Goal: Information Seeking & Learning: Learn about a topic

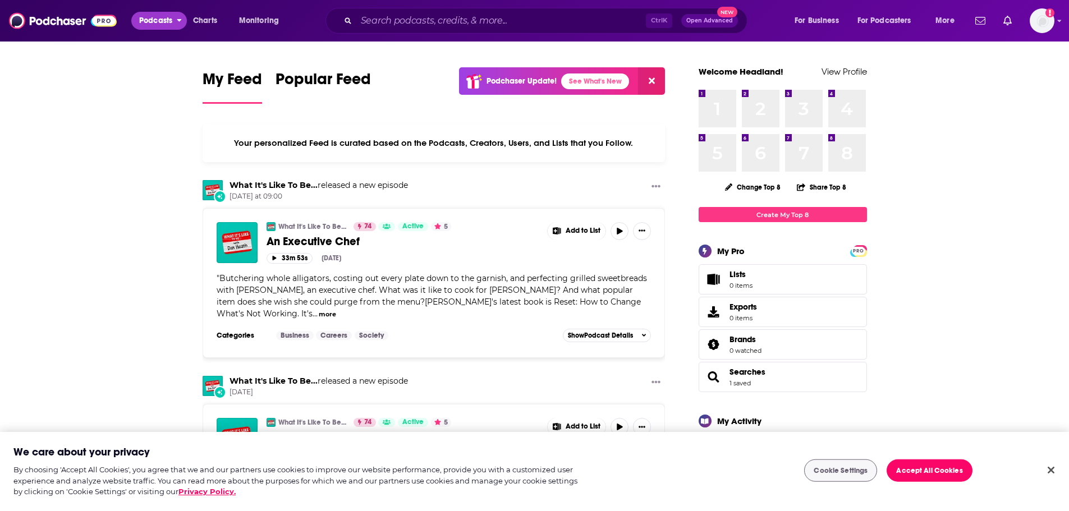
click at [142, 19] on span "Podcasts" at bounding box center [155, 21] width 33 height 16
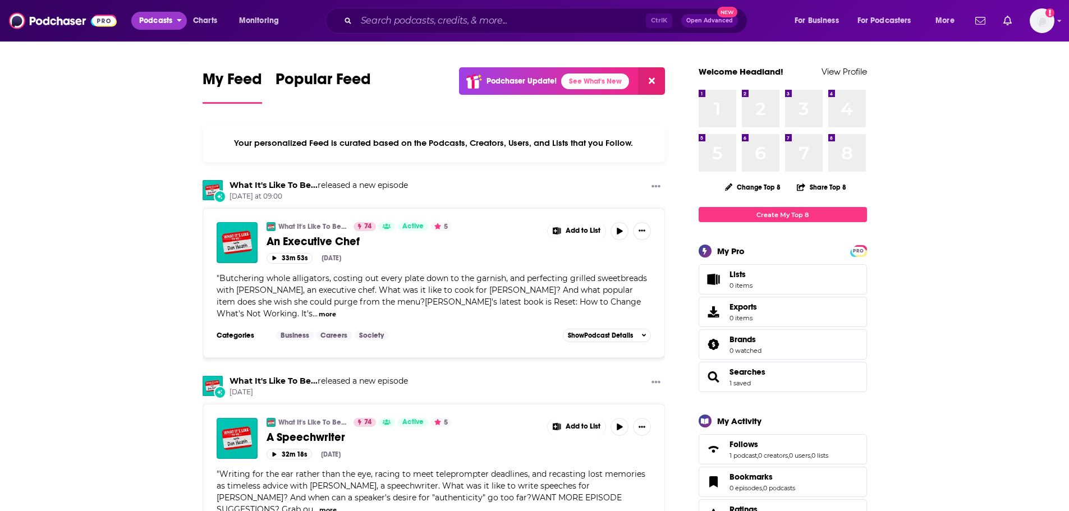
click at [148, 16] on span "Podcasts" at bounding box center [155, 21] width 33 height 16
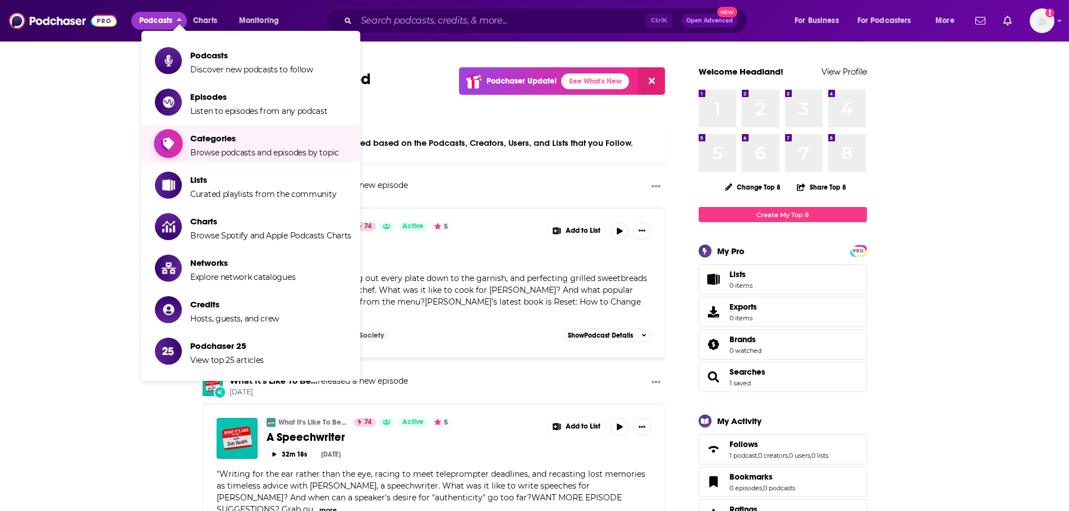
click at [232, 140] on span "Categories" at bounding box center [264, 138] width 149 height 11
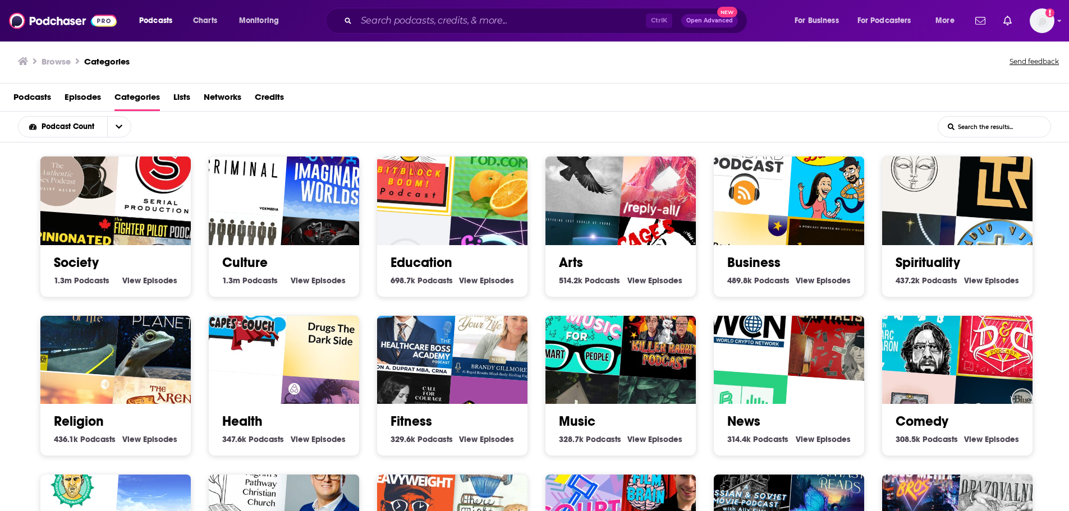
click at [446, 254] on h2 "Education" at bounding box center [452, 262] width 123 height 17
click at [438, 265] on link "Education" at bounding box center [422, 262] width 62 height 17
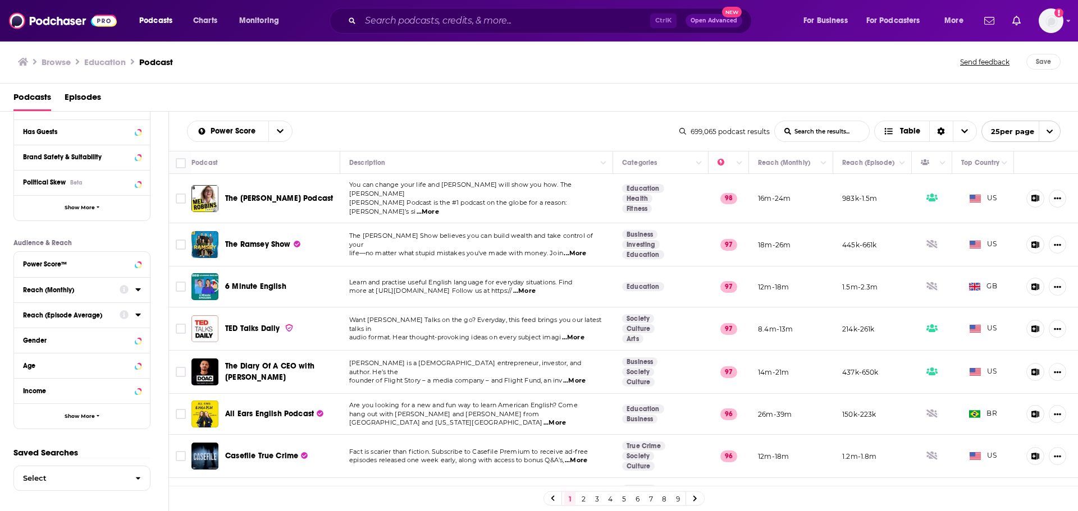
scroll to position [168, 0]
click at [132, 365] on div at bounding box center [130, 365] width 21 height 14
click at [136, 366] on icon at bounding box center [138, 364] width 6 height 9
click at [28, 382] on icon at bounding box center [27, 381] width 7 height 5
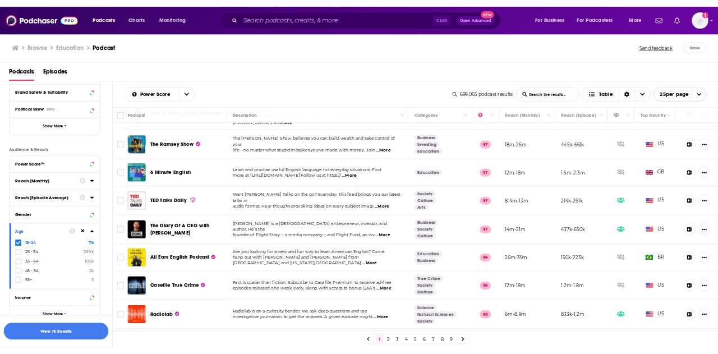
scroll to position [0, 0]
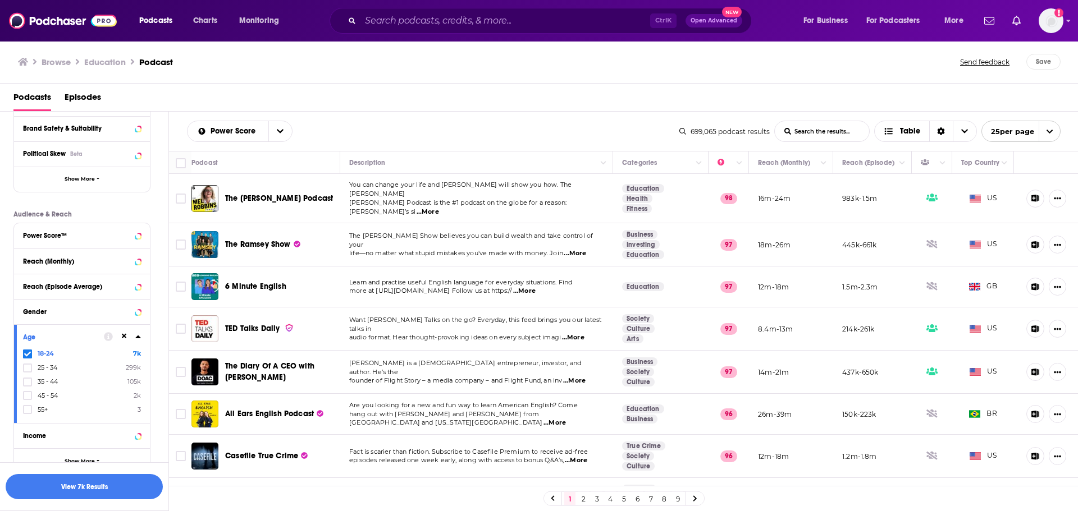
click at [439, 208] on span "...More" at bounding box center [427, 212] width 22 height 9
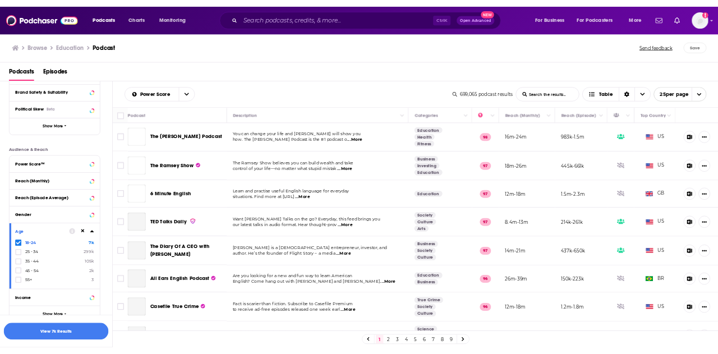
scroll to position [196, 0]
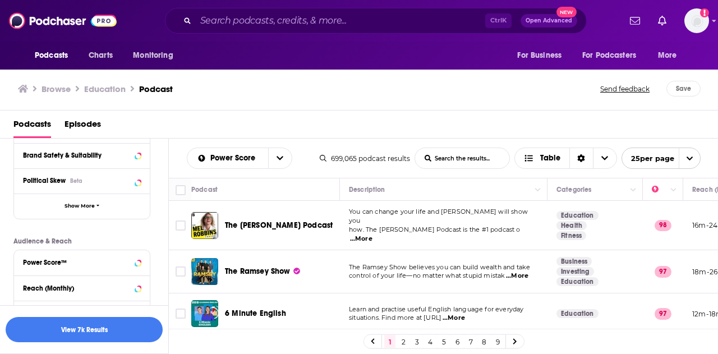
click at [373, 235] on span "...More" at bounding box center [361, 239] width 22 height 9
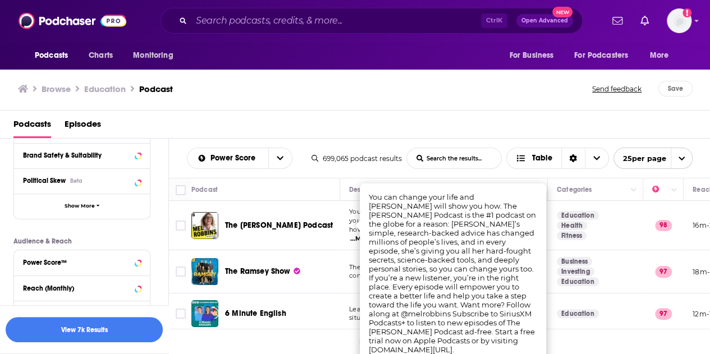
click at [625, 222] on td "Education Health Fitness" at bounding box center [595, 225] width 95 height 49
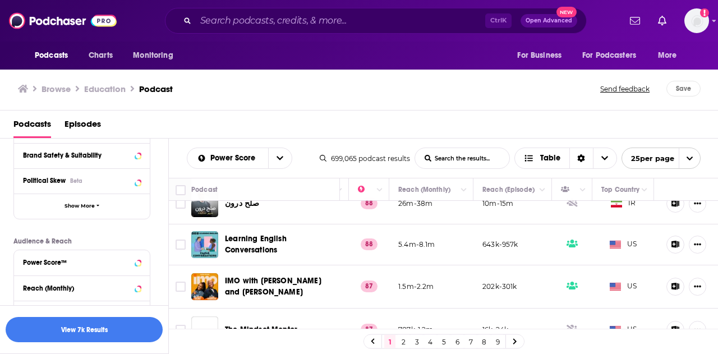
scroll to position [965, 303]
click at [617, 187] on icon "Move" at bounding box center [622, 189] width 13 height 13
click at [628, 190] on button "Move" at bounding box center [622, 189] width 43 height 13
click at [642, 193] on icon "Column Actions" at bounding box center [645, 190] width 6 height 7
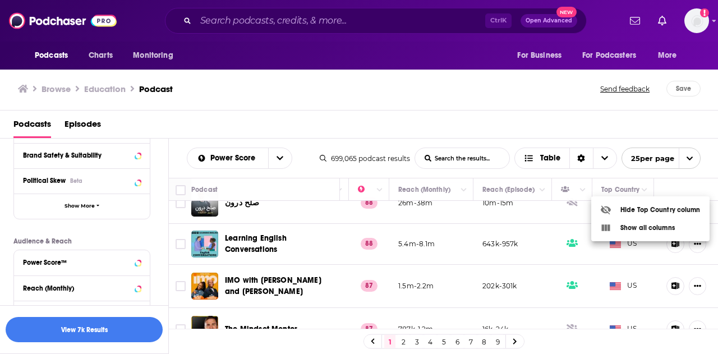
click at [501, 166] on div at bounding box center [359, 177] width 718 height 354
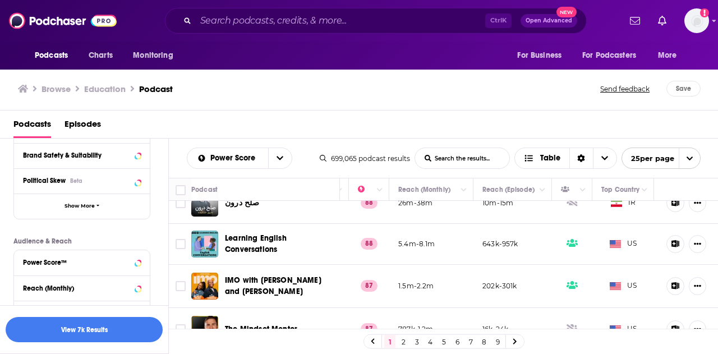
click at [518, 337] on link at bounding box center [515, 341] width 18 height 13
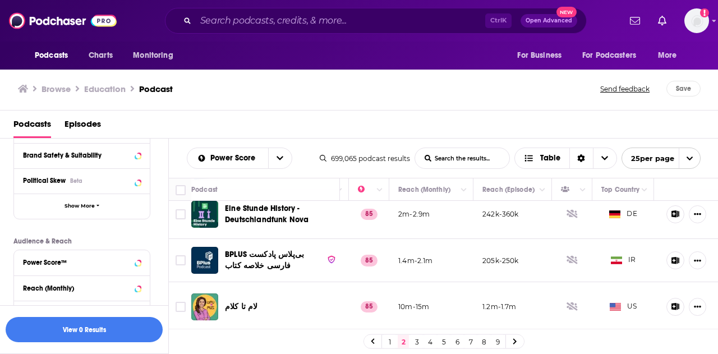
scroll to position [945, 303]
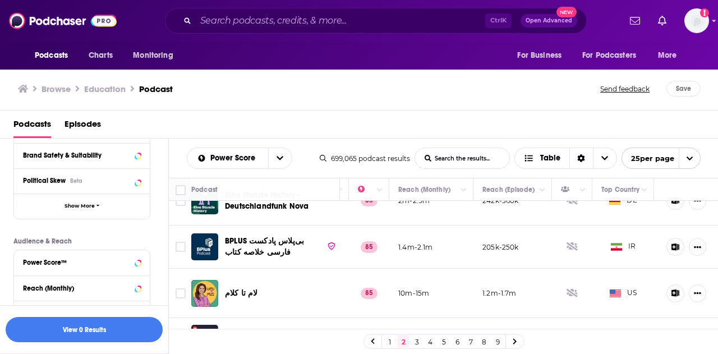
click at [514, 346] on link at bounding box center [515, 341] width 18 height 13
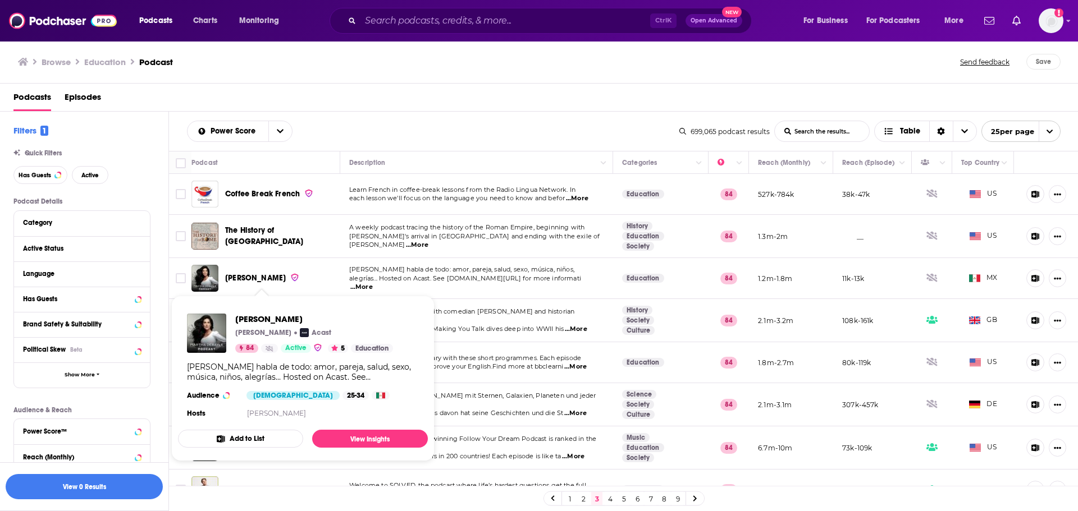
click at [795, 337] on td "2.1m-3.2m" at bounding box center [791, 320] width 84 height 43
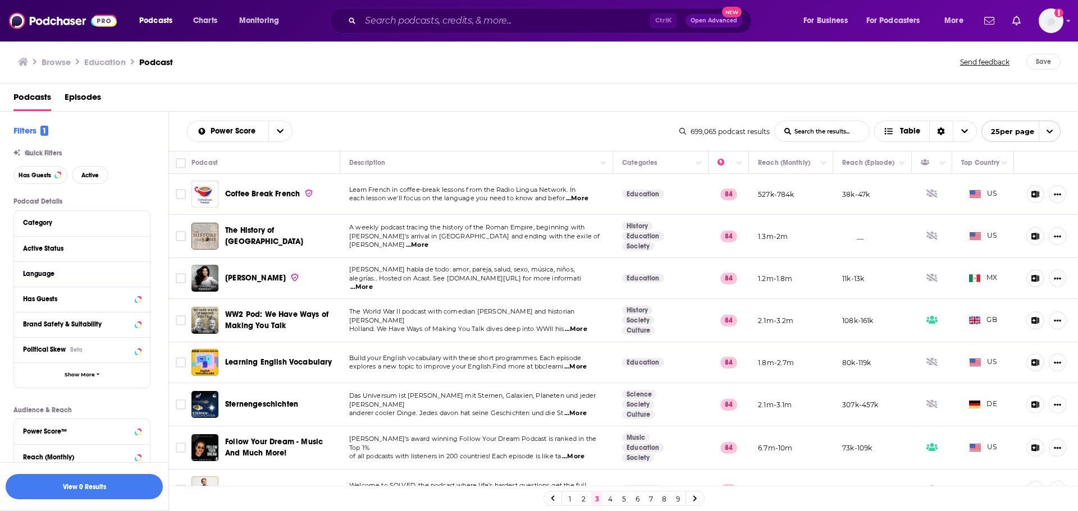
click at [585, 327] on span "...More" at bounding box center [576, 329] width 22 height 9
click at [460, 318] on span "The World War II podcast with comedian [PERSON_NAME] and historian [PERSON_NAME]" at bounding box center [461, 316] width 225 height 17
click at [574, 328] on span "...More" at bounding box center [576, 329] width 22 height 9
drag, startPoint x: 612, startPoint y: 221, endPoint x: 676, endPoint y: 239, distance: 66.5
click at [583, 325] on span "...More" at bounding box center [576, 329] width 22 height 9
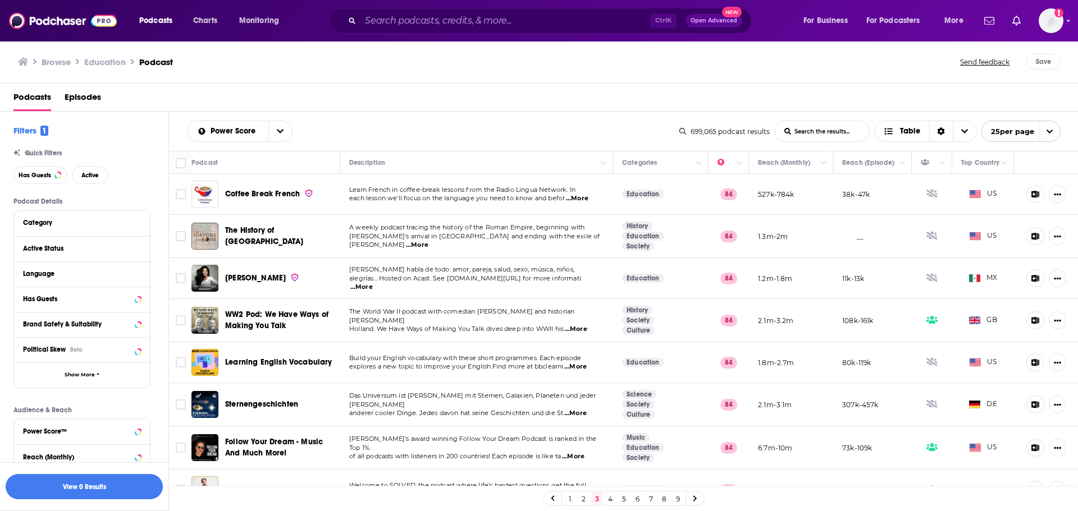
click at [666, 296] on td "Education" at bounding box center [660, 278] width 95 height 41
click at [585, 316] on p "The World War II podcast with comedian [PERSON_NAME] and historian [PERSON_NAME]" at bounding box center [476, 317] width 254 height 18
click at [585, 328] on span "...More" at bounding box center [576, 329] width 22 height 9
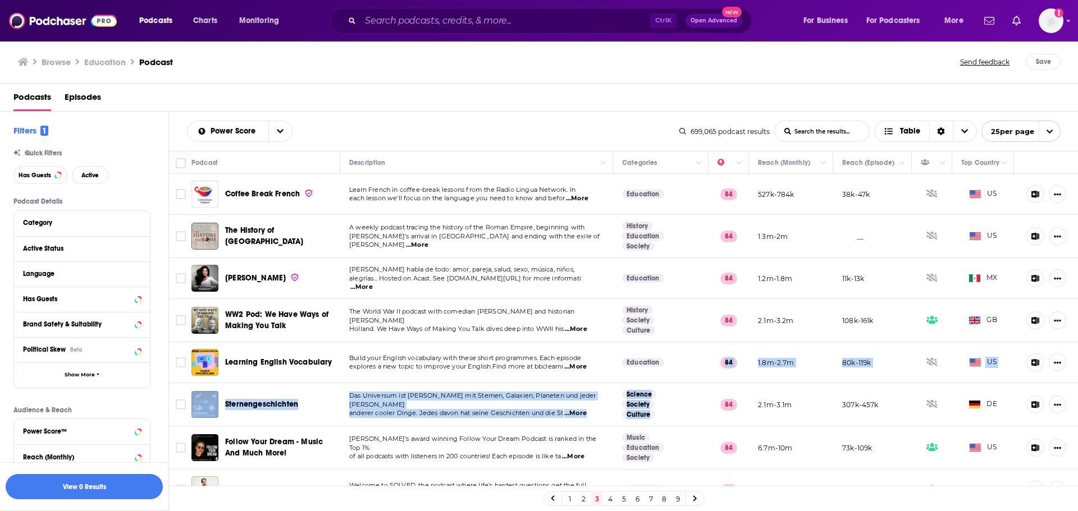
drag, startPoint x: 713, startPoint y: 423, endPoint x: 658, endPoint y: 367, distance: 79.0
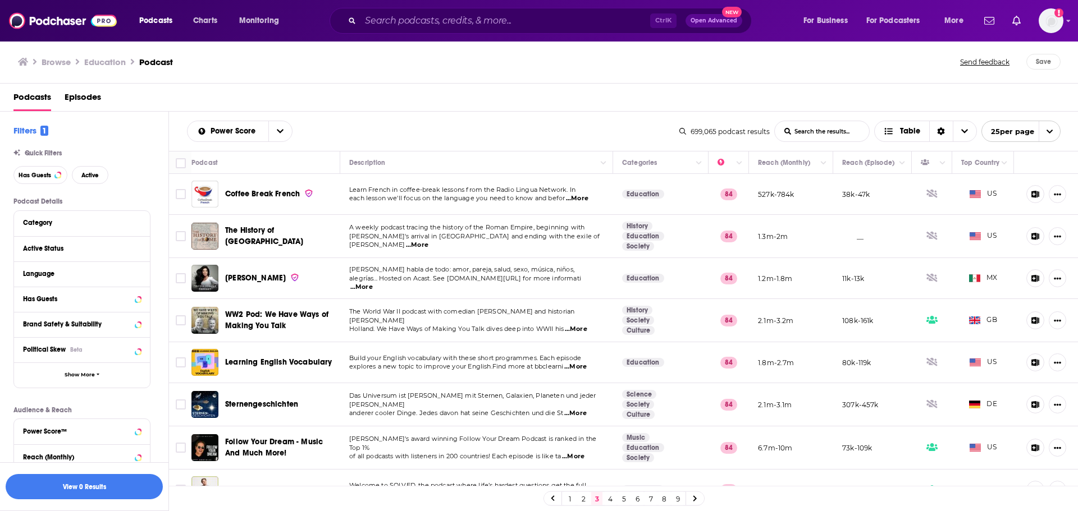
click at [578, 328] on span "...More" at bounding box center [576, 329] width 22 height 9
drag, startPoint x: 622, startPoint y: 228, endPoint x: 478, endPoint y: 315, distance: 168.0
click at [478, 315] on span "The World War II podcast with comedian [PERSON_NAME] and historian [PERSON_NAME]" at bounding box center [461, 316] width 225 height 17
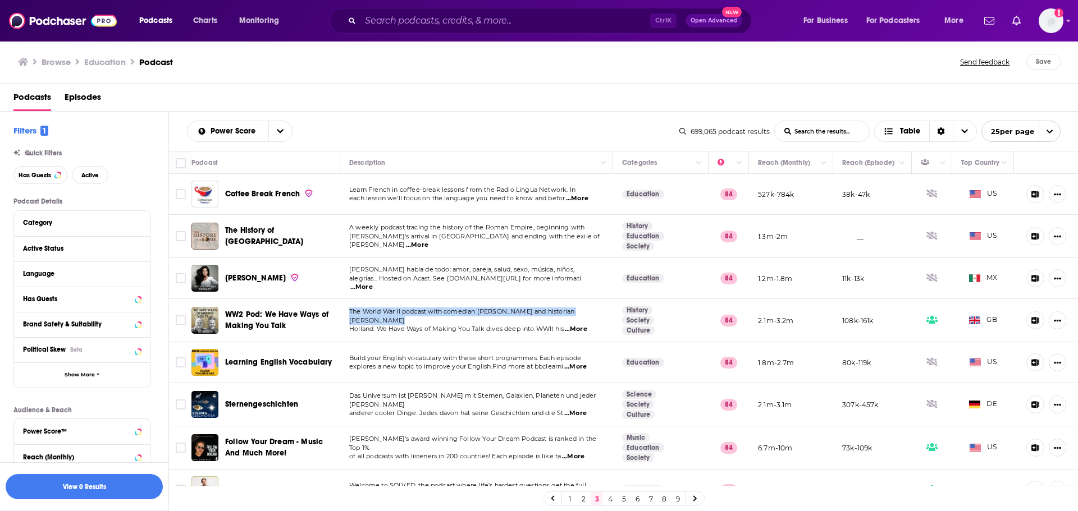
click at [478, 315] on span "The World War II podcast with comedian [PERSON_NAME] and historian [PERSON_NAME]" at bounding box center [461, 316] width 225 height 17
click at [579, 325] on span "...More" at bounding box center [576, 329] width 22 height 9
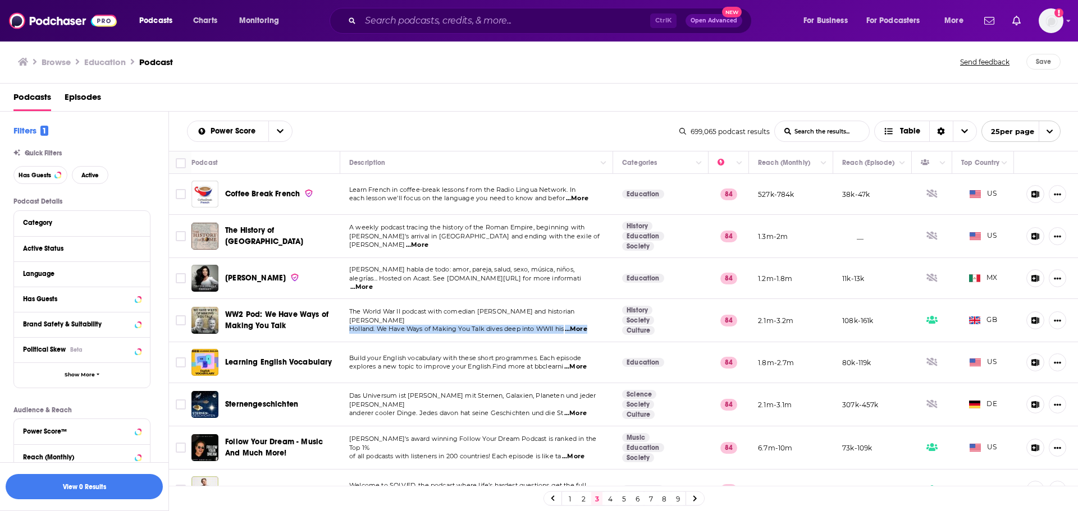
click at [579, 325] on span "...More" at bounding box center [576, 329] width 22 height 9
click at [563, 319] on span "The World War II podcast with comedian [PERSON_NAME] and historian [PERSON_NAME]" at bounding box center [461, 316] width 225 height 17
click at [581, 326] on span "...More" at bounding box center [576, 329] width 22 height 9
click at [181, 322] on input "Toggle select row" at bounding box center [181, 320] width 10 height 10
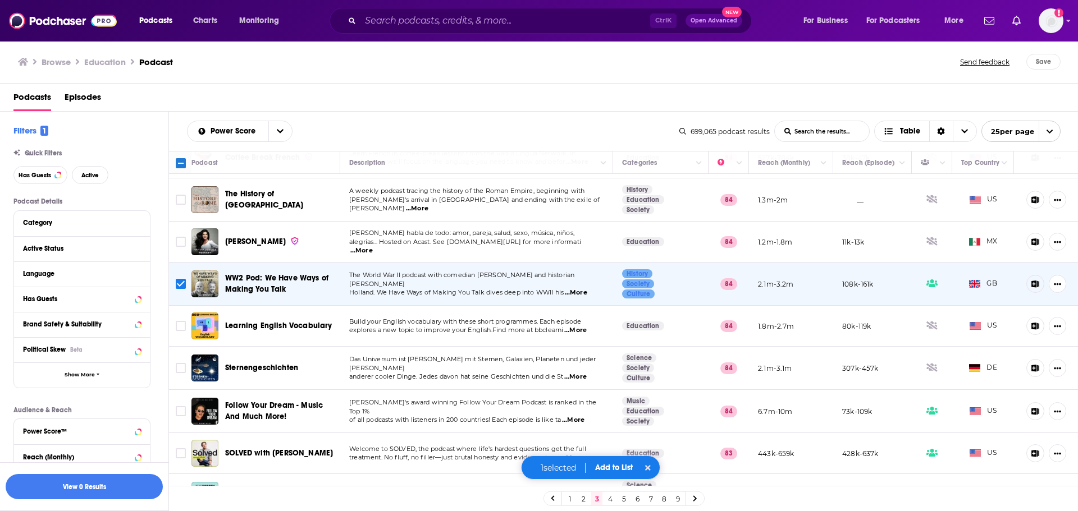
scroll to position [56, 0]
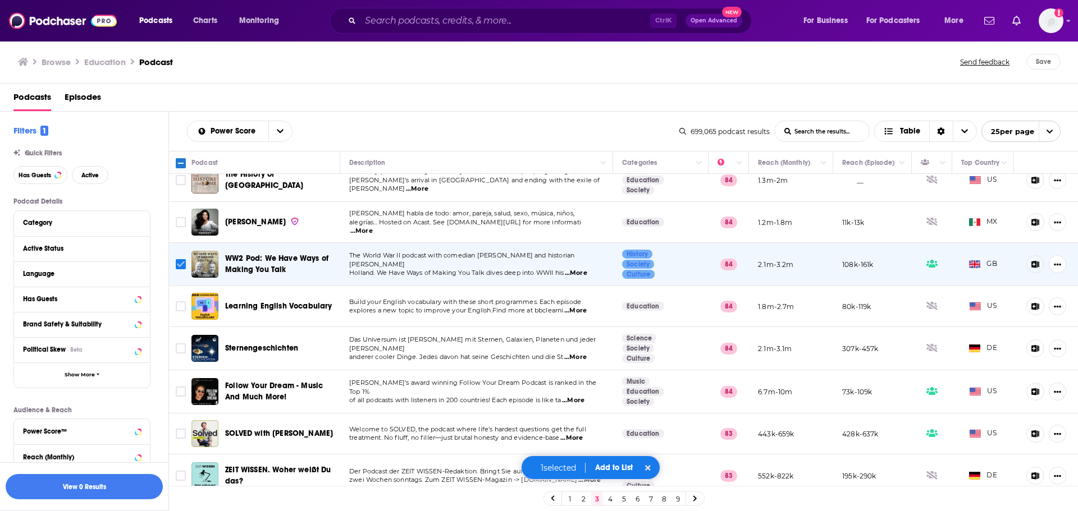
click at [181, 265] on input "Toggle select row" at bounding box center [181, 264] width 10 height 10
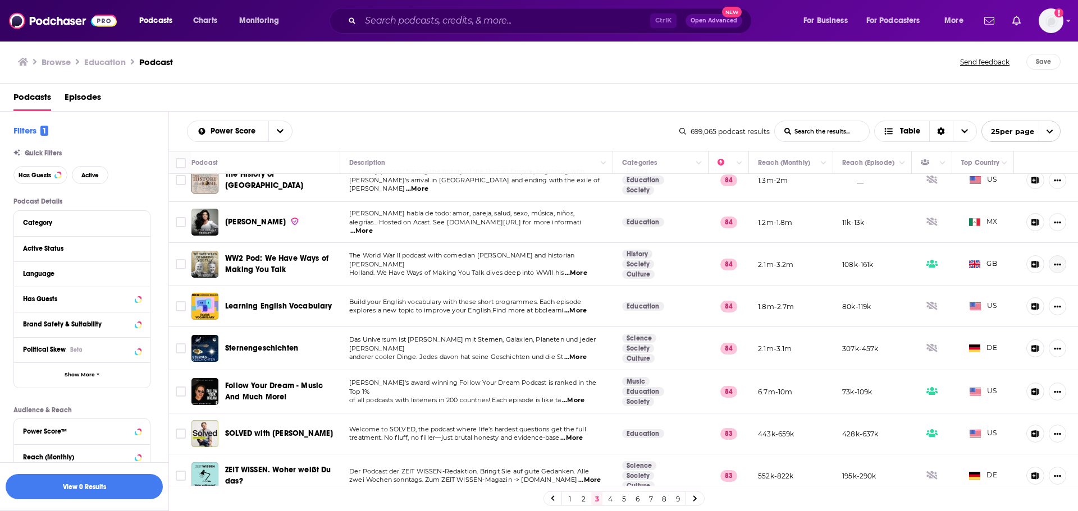
click at [1054, 266] on icon "Show More Button" at bounding box center [1057, 264] width 7 height 7
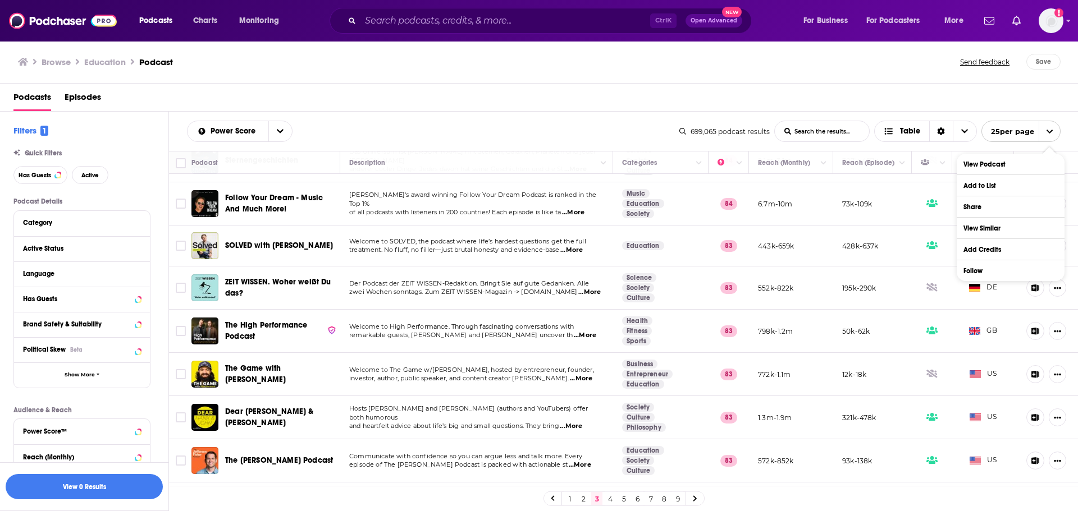
scroll to position [225, 0]
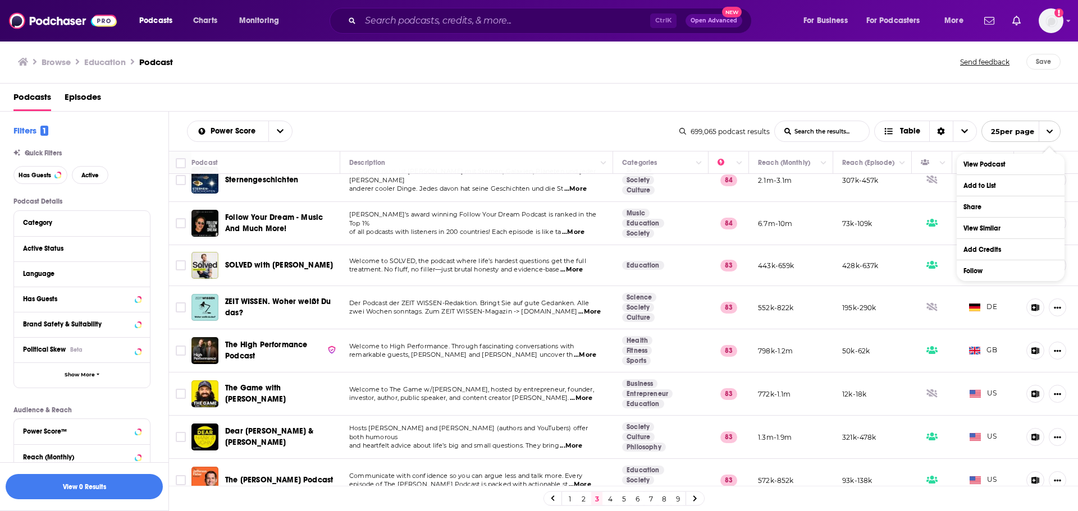
click at [574, 356] on span "...More" at bounding box center [585, 355] width 22 height 9
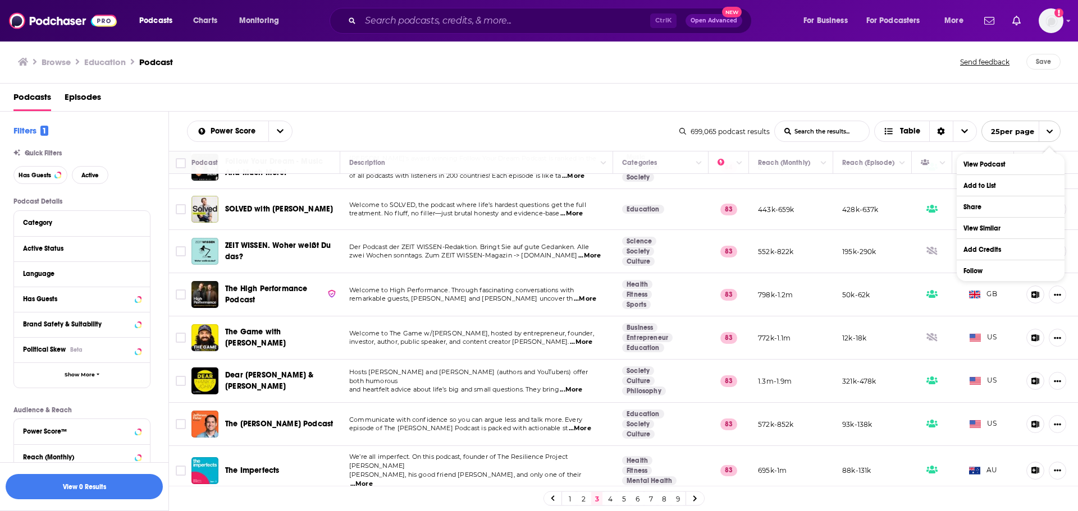
click at [495, 327] on td "Welcome to The Game w/[PERSON_NAME], hosted by entrepreneur, founder, investor,…" at bounding box center [476, 338] width 273 height 43
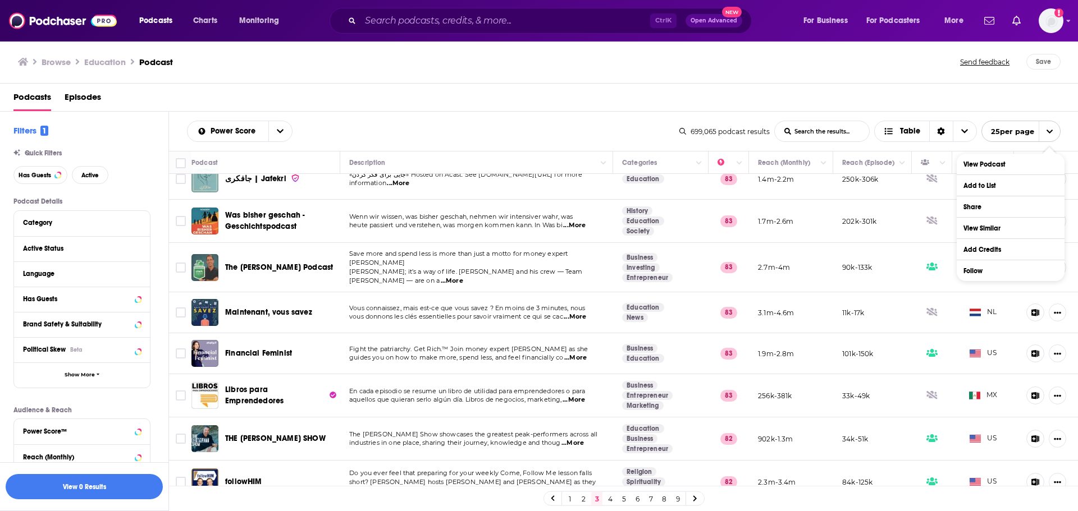
scroll to position [745, 0]
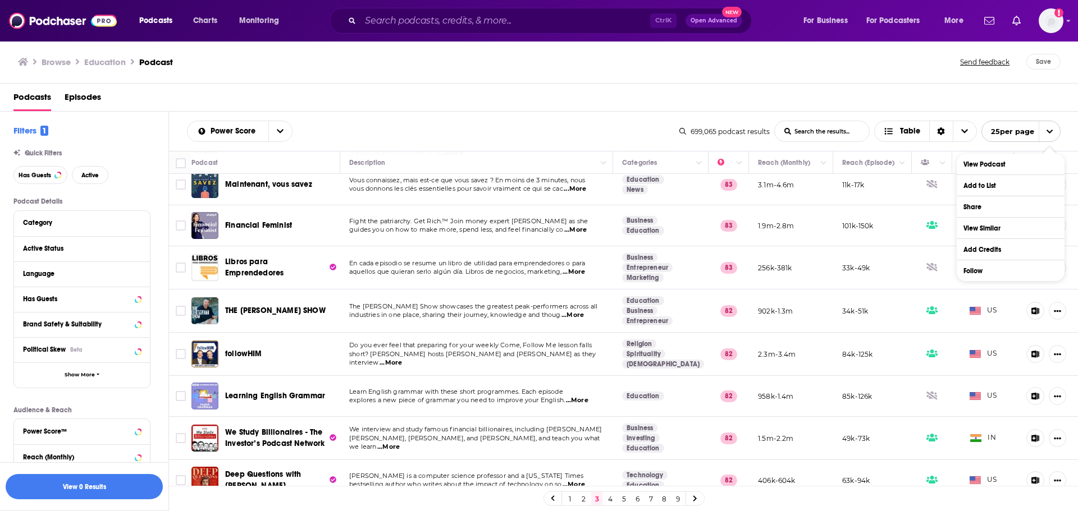
click at [609, 496] on link "4" at bounding box center [609, 498] width 11 height 13
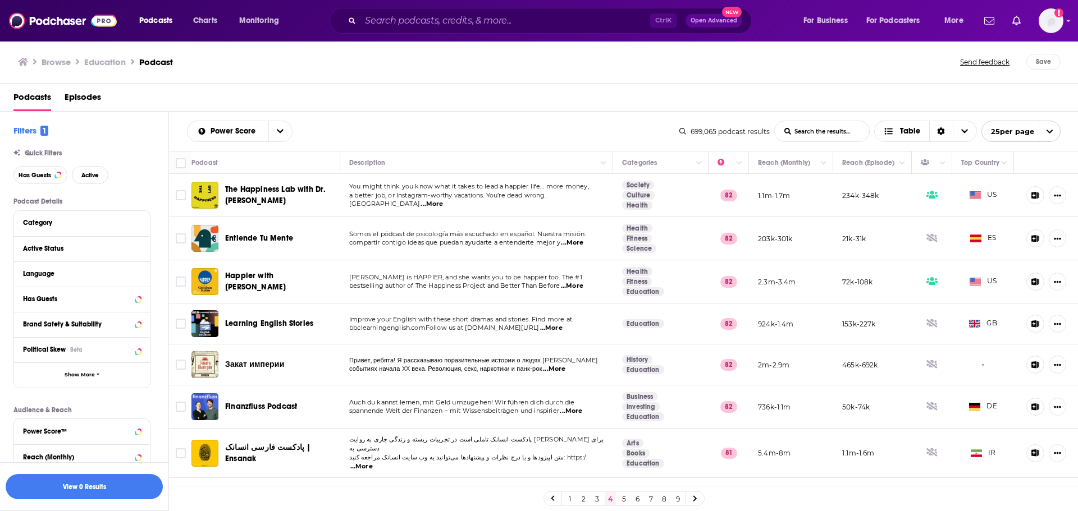
click at [562, 326] on span "...More" at bounding box center [551, 328] width 22 height 9
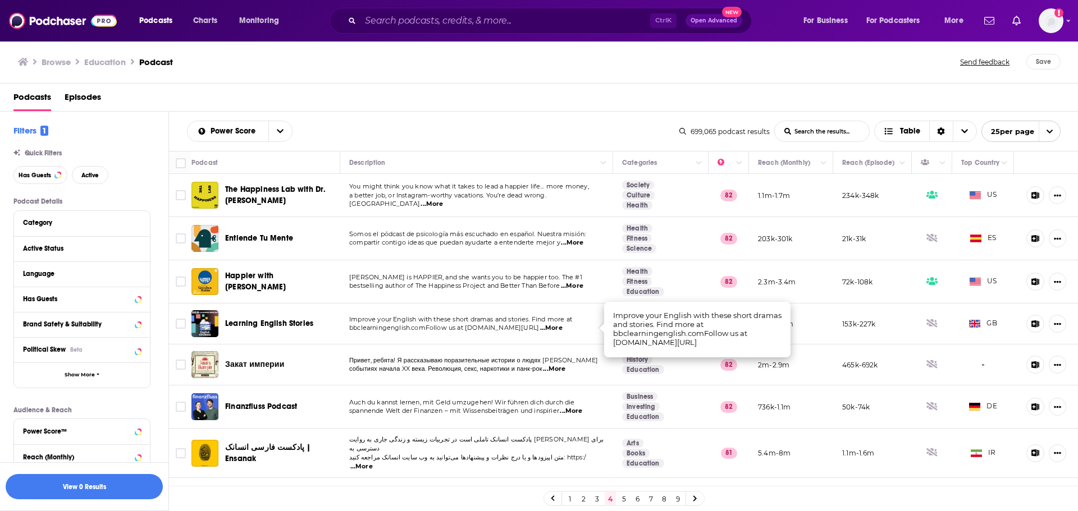
click at [466, 347] on td "Привет, ребята! Я рассказываю поразительные истории о людях и событиях начала X…" at bounding box center [476, 365] width 273 height 41
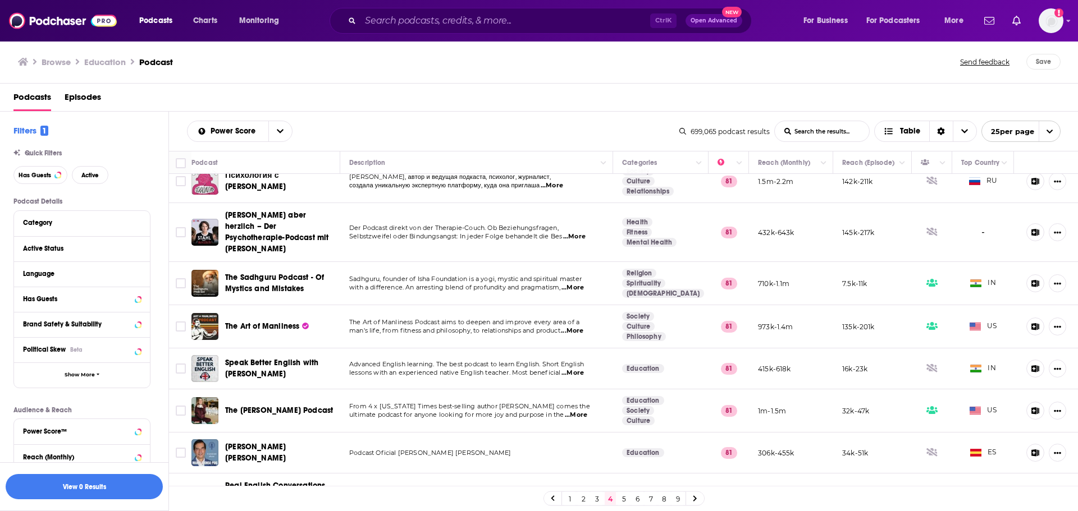
scroll to position [770, 0]
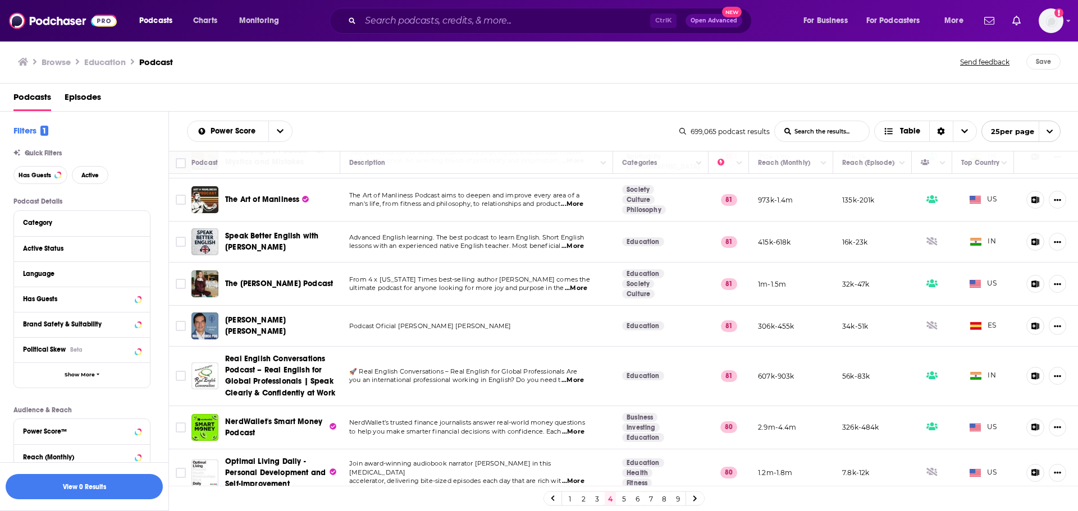
click at [620, 499] on link "5" at bounding box center [623, 498] width 11 height 13
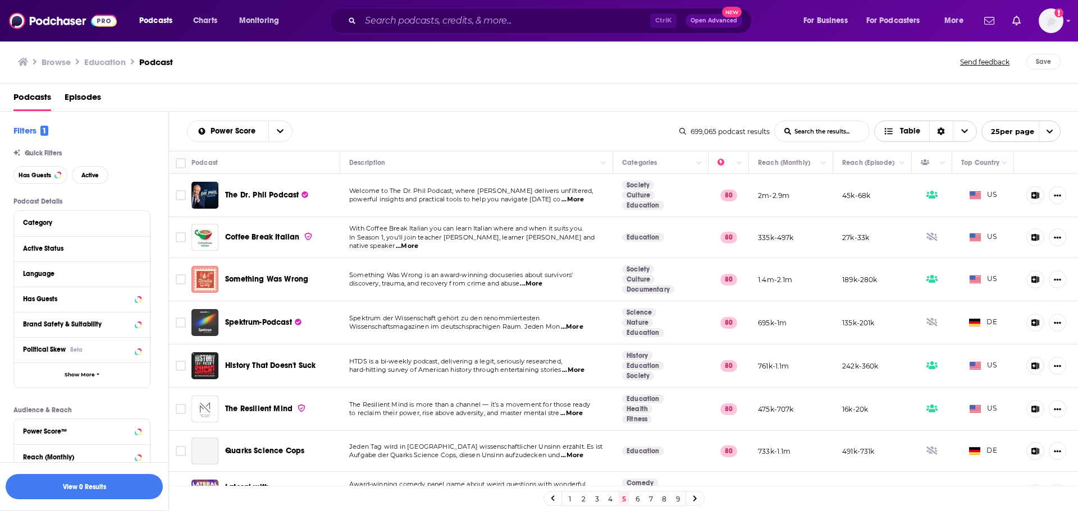
click at [940, 131] on icon "Sort Direction" at bounding box center [941, 131] width 8 height 8
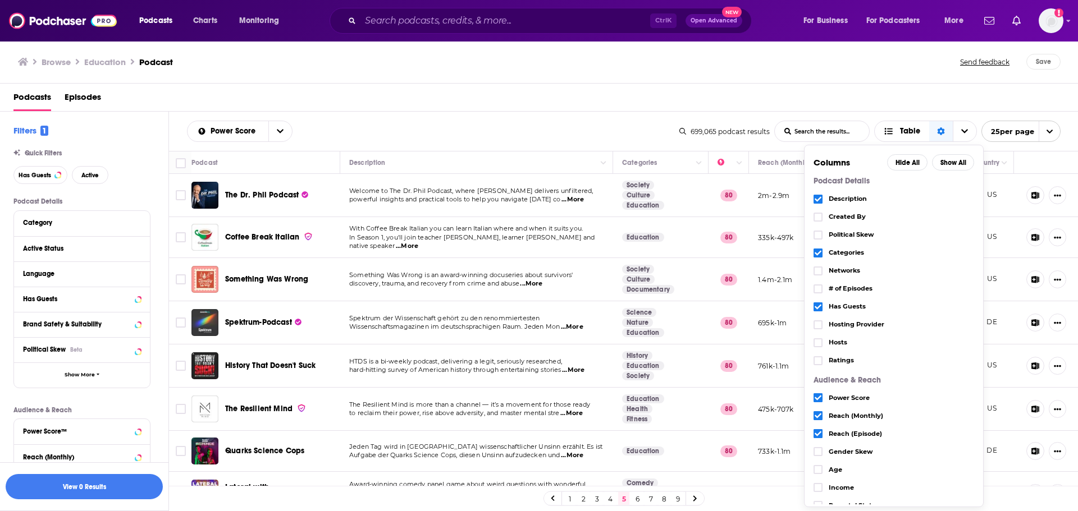
click at [864, 89] on div "Podcasts Episodes" at bounding box center [541, 99] width 1056 height 23
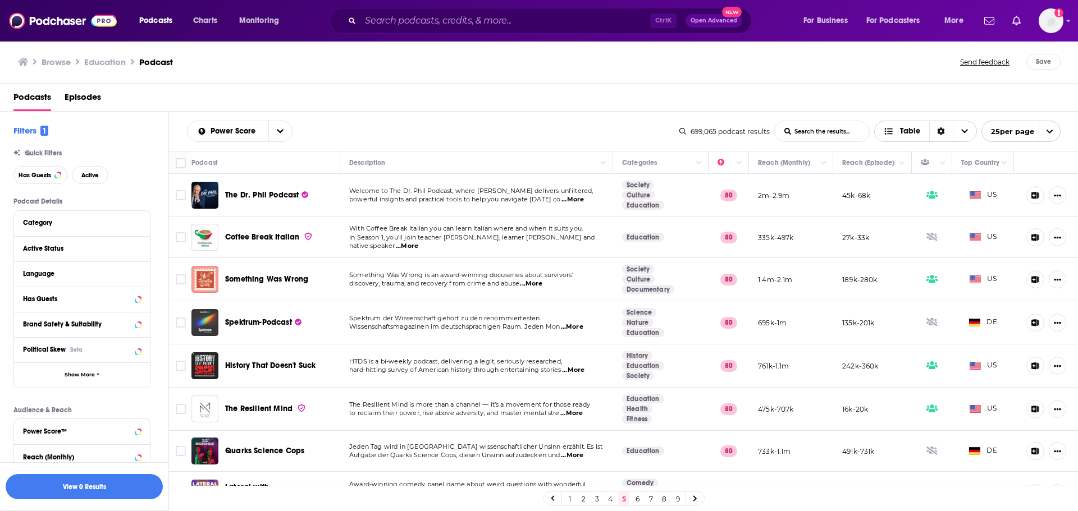
click at [970, 128] on span "Choose View" at bounding box center [964, 131] width 24 height 20
click at [272, 132] on button "open menu" at bounding box center [280, 131] width 24 height 20
click at [275, 131] on button "close menu" at bounding box center [280, 131] width 24 height 20
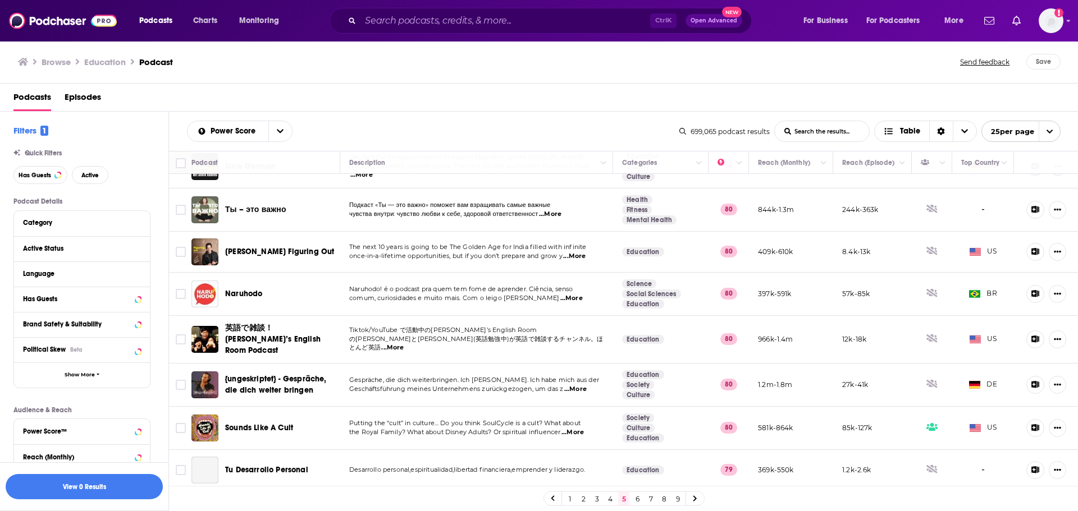
scroll to position [761, 0]
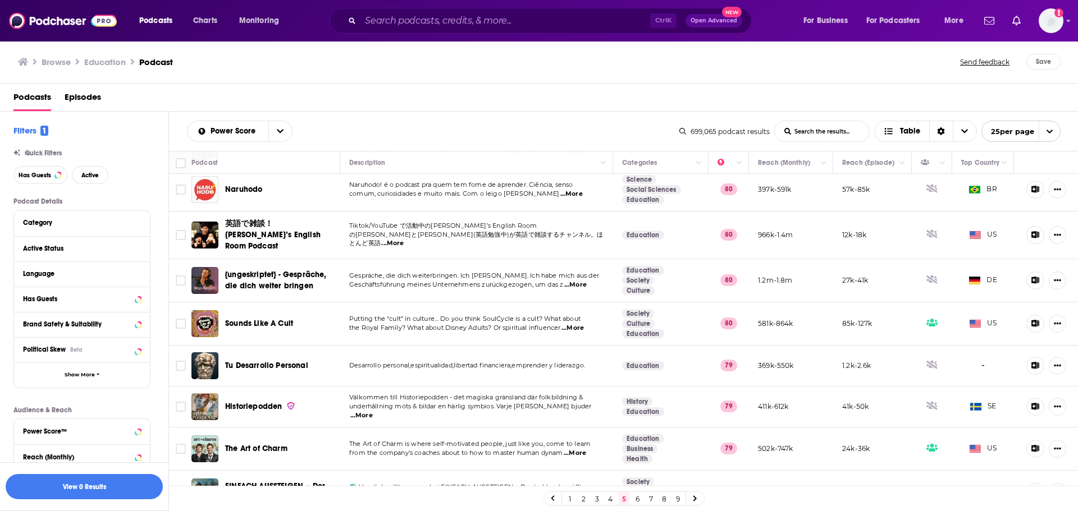
click at [635, 499] on link "6" at bounding box center [636, 498] width 11 height 13
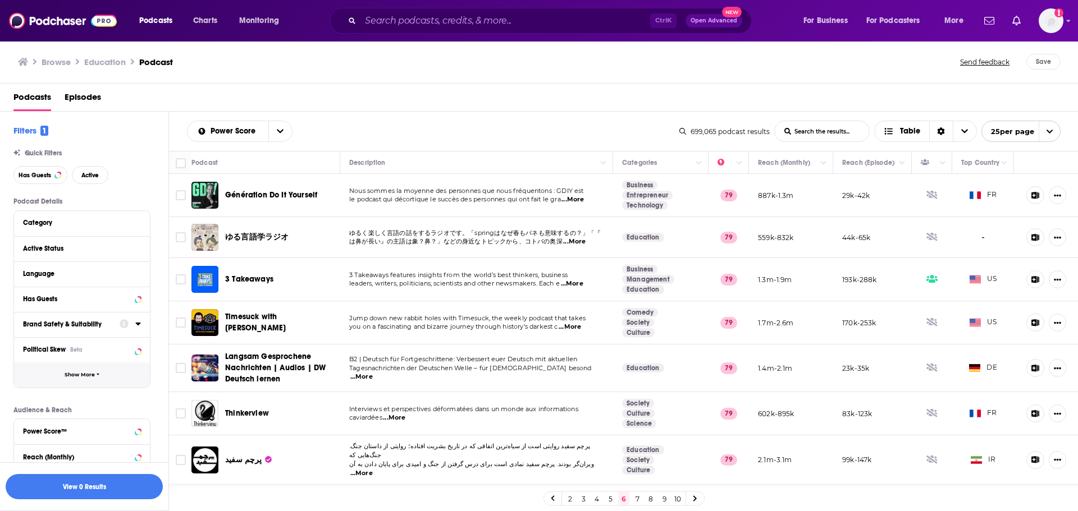
click at [85, 370] on button "Show More" at bounding box center [82, 375] width 136 height 25
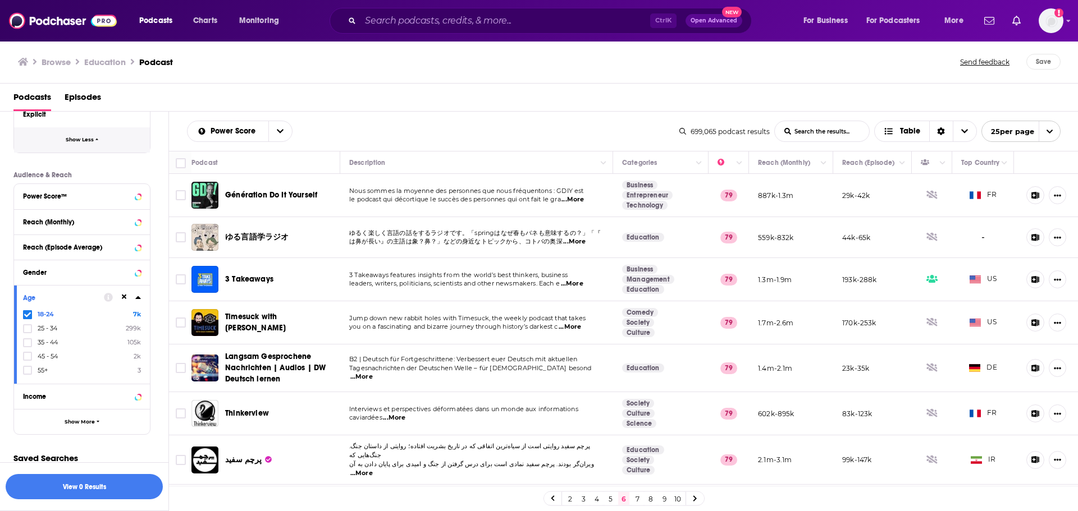
scroll to position [469, 0]
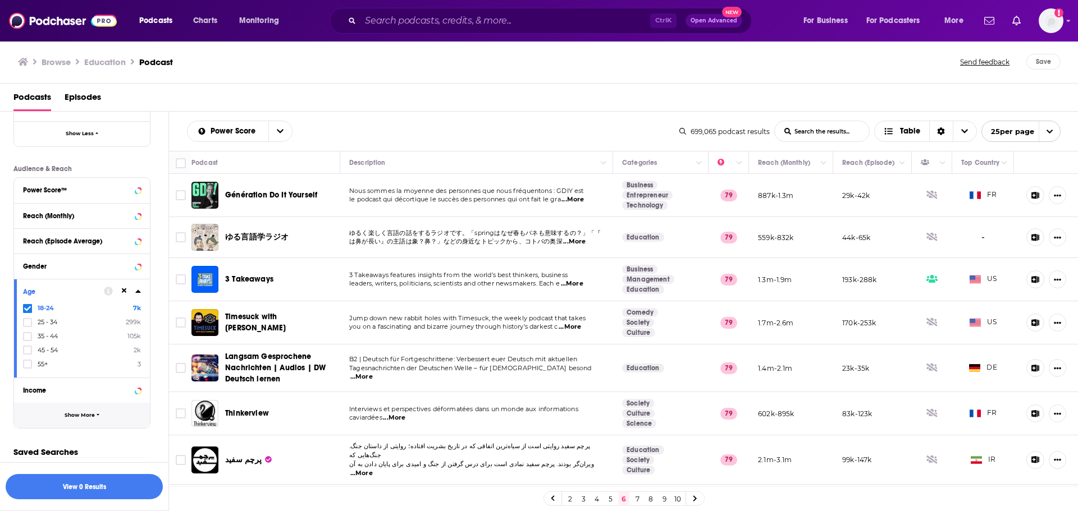
click at [81, 424] on button "Show More" at bounding box center [82, 415] width 136 height 25
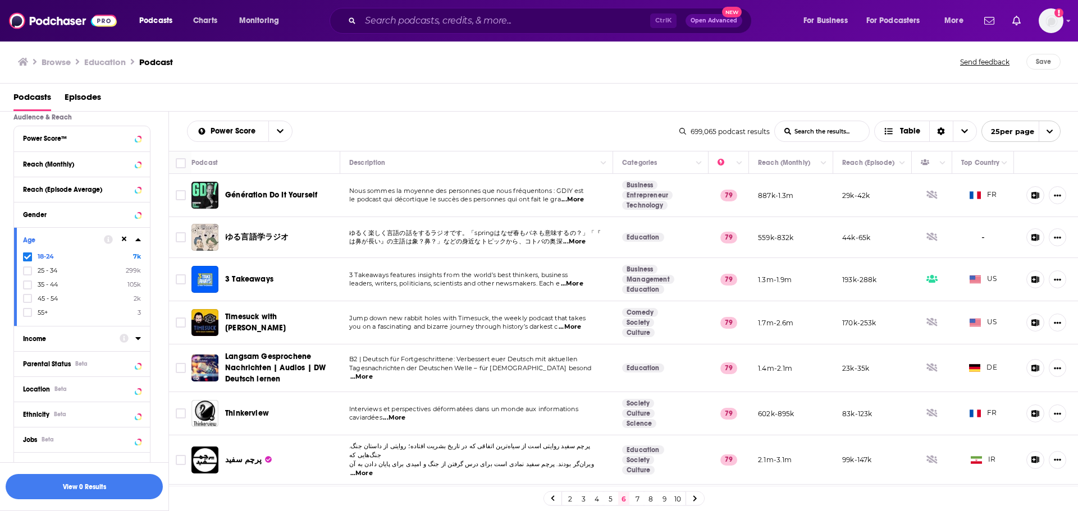
scroll to position [581, 0]
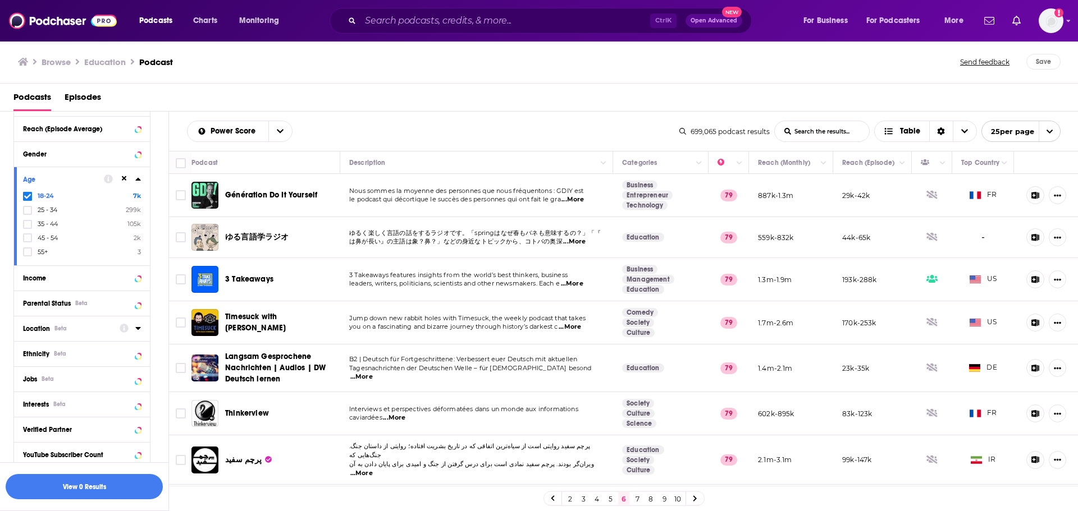
click at [138, 327] on icon at bounding box center [138, 328] width 6 height 9
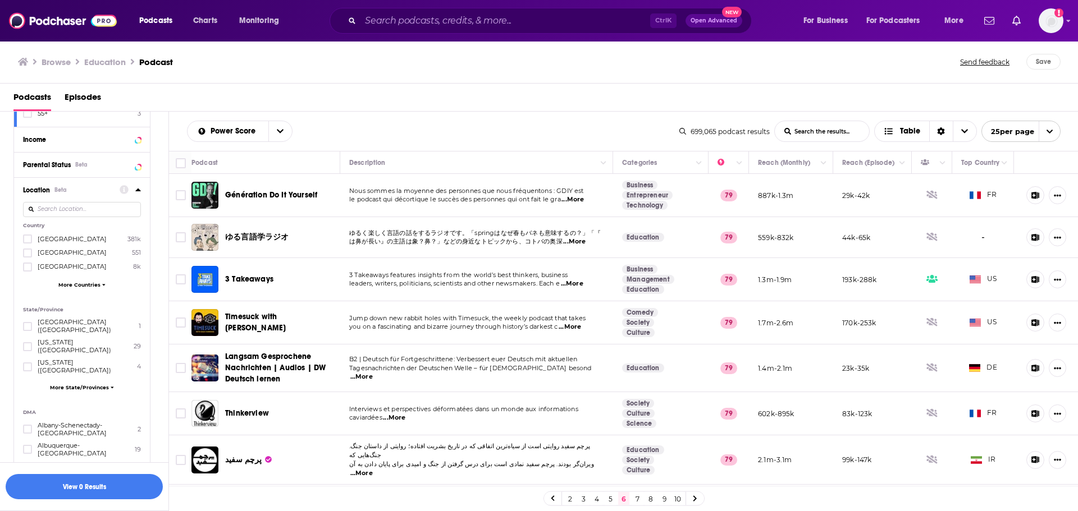
scroll to position [749, 0]
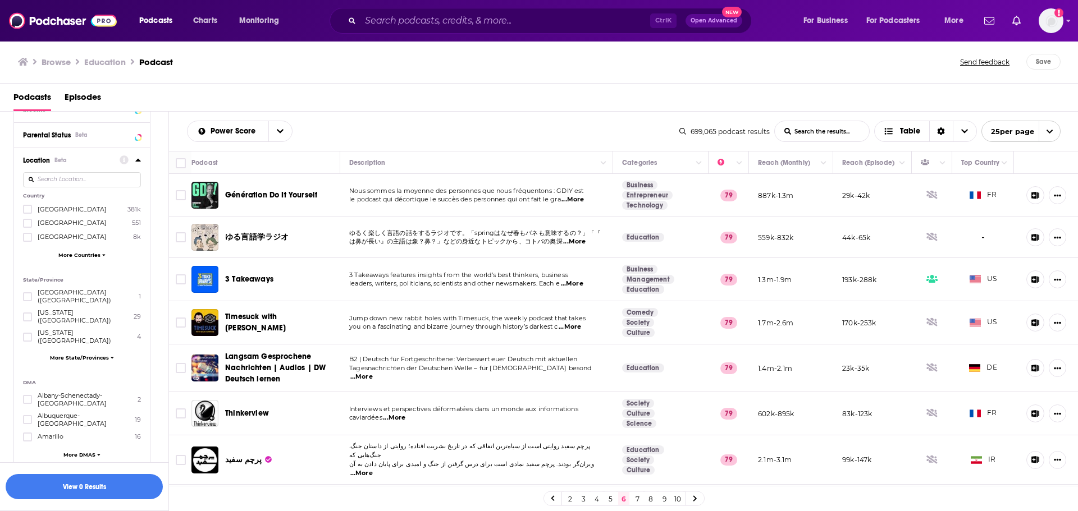
click at [89, 255] on span "More Countries" at bounding box center [79, 255] width 42 height 6
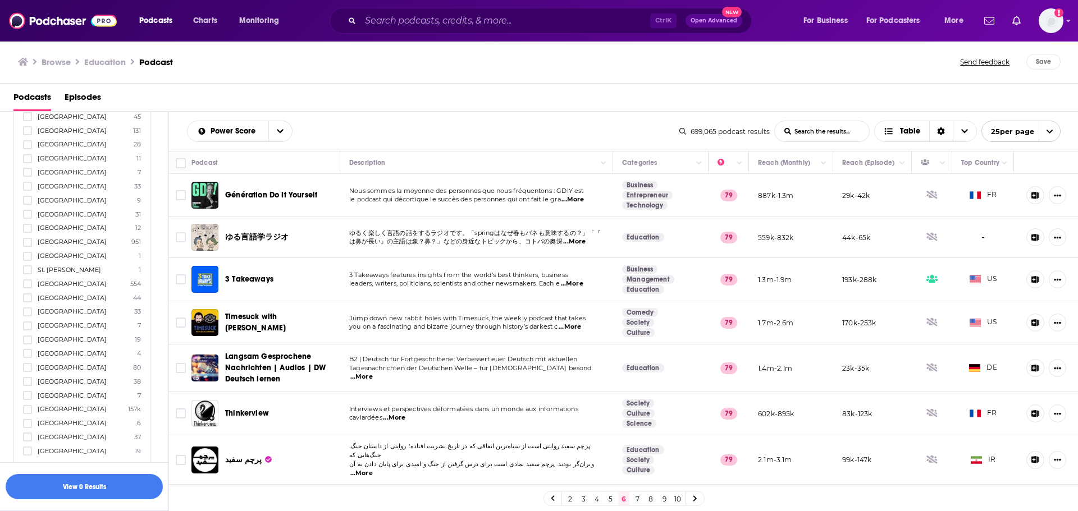
scroll to position [1816, 0]
click at [30, 248] on icon at bounding box center [27, 251] width 7 height 7
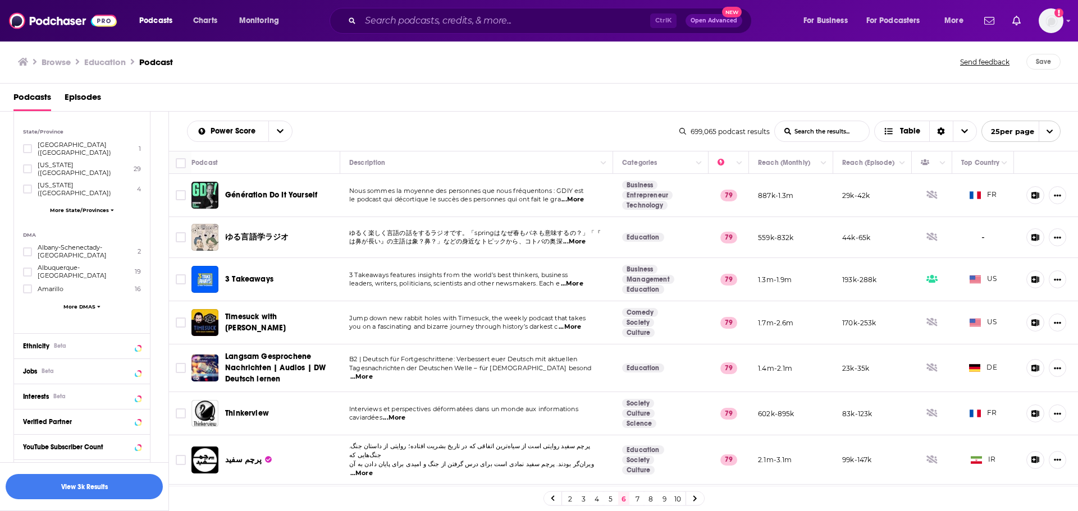
scroll to position [2038, 0]
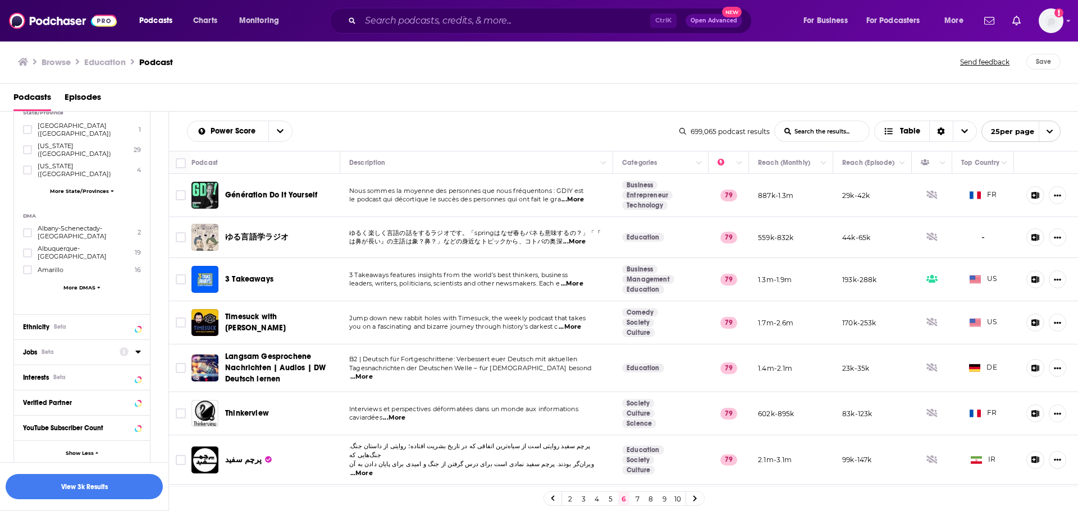
click at [139, 347] on icon at bounding box center [138, 351] width 6 height 9
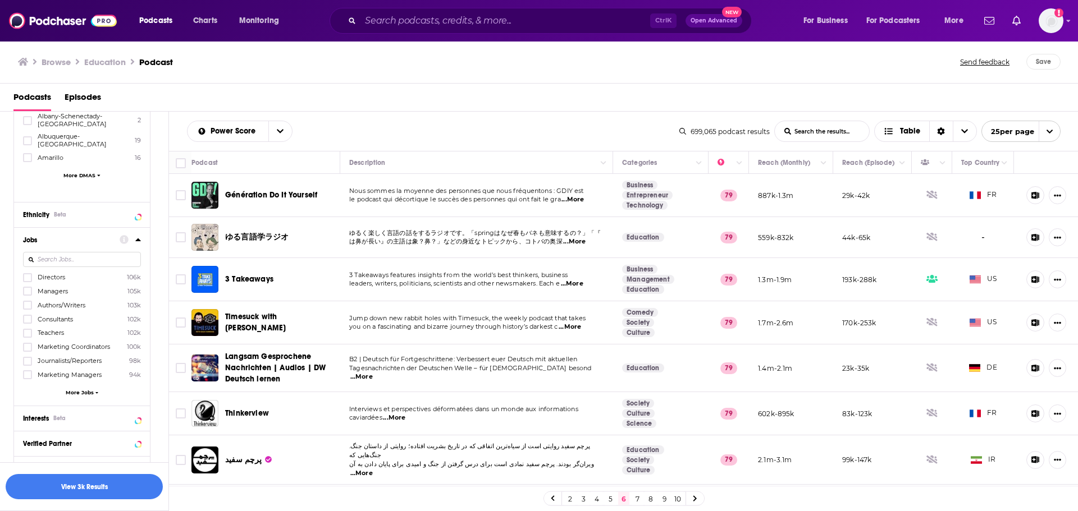
click at [50, 252] on input at bounding box center [82, 259] width 118 height 15
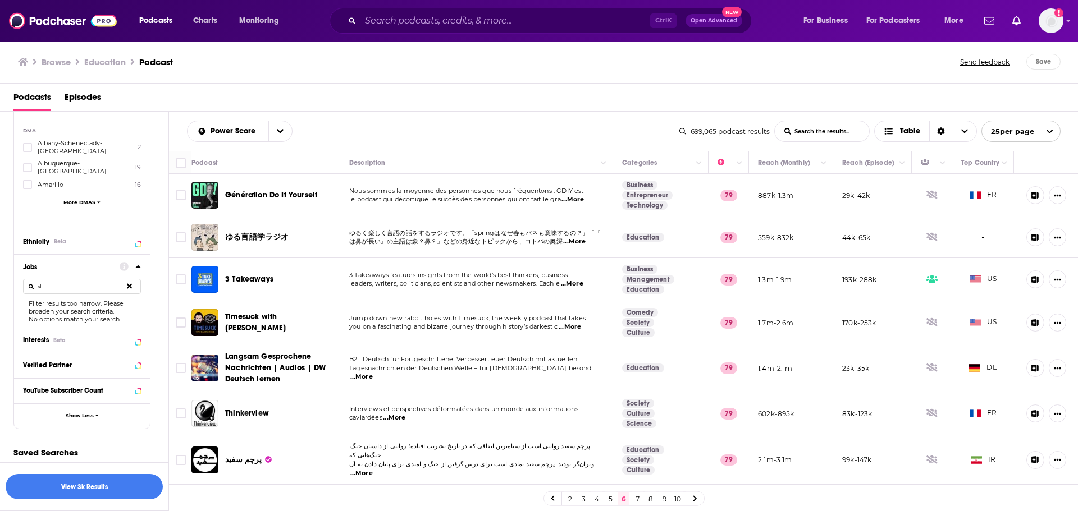
type input "s"
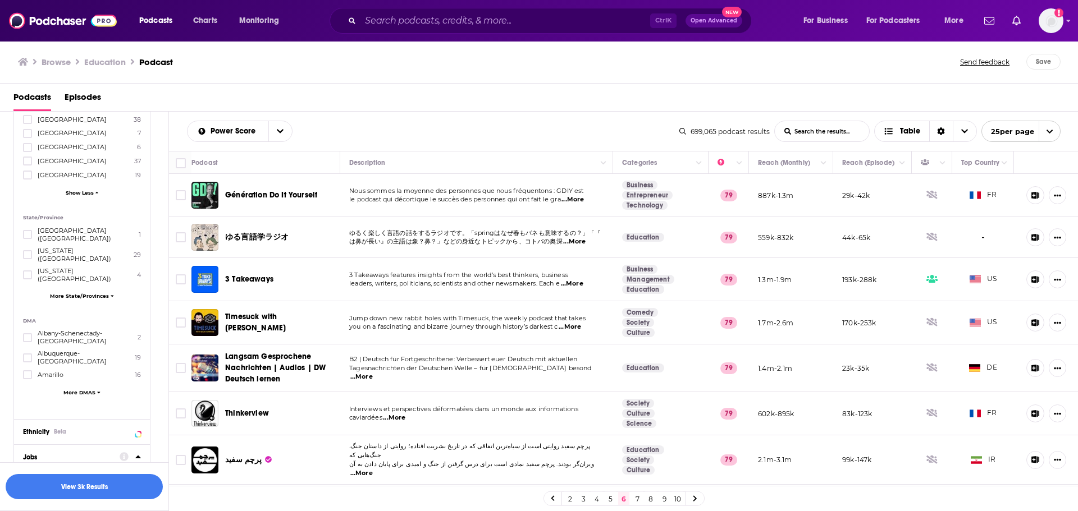
scroll to position [1911, 0]
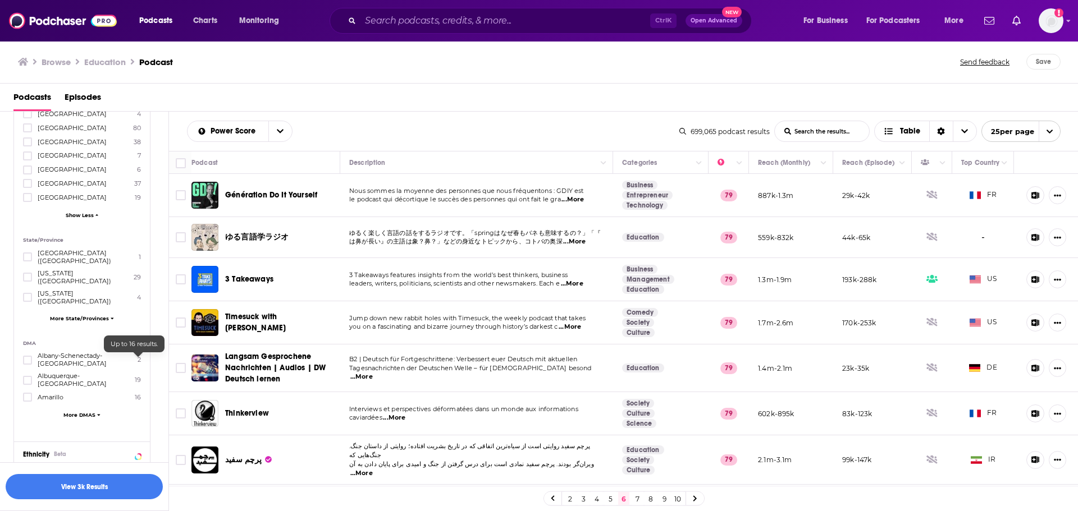
click at [136, 472] on div at bounding box center [130, 479] width 21 height 14
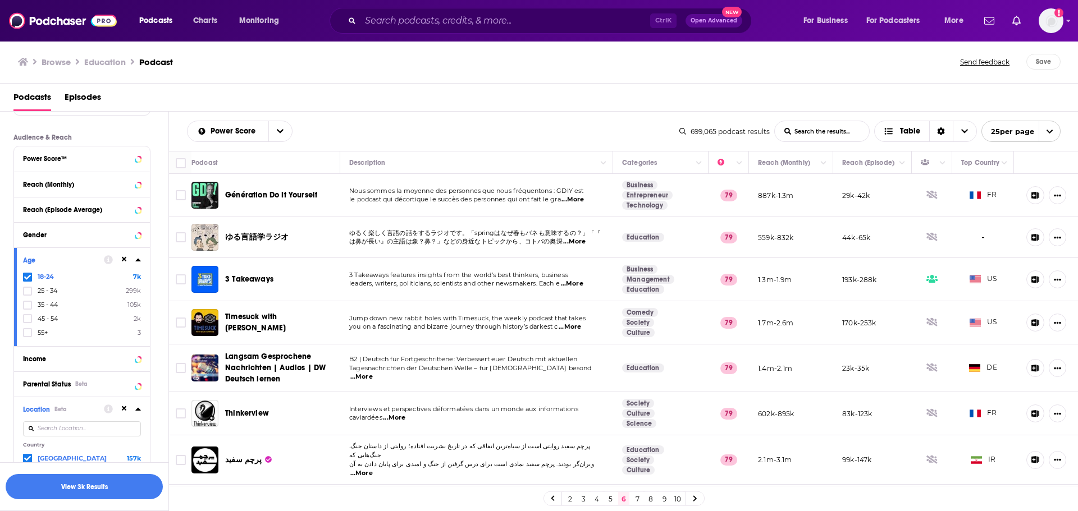
scroll to position [507, 0]
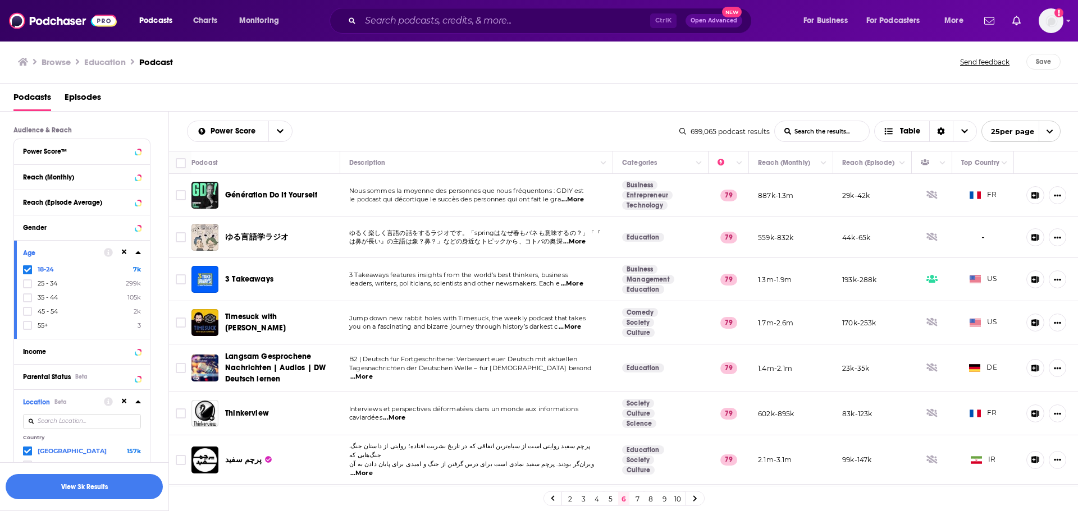
click at [572, 502] on link "2" at bounding box center [569, 498] width 11 height 13
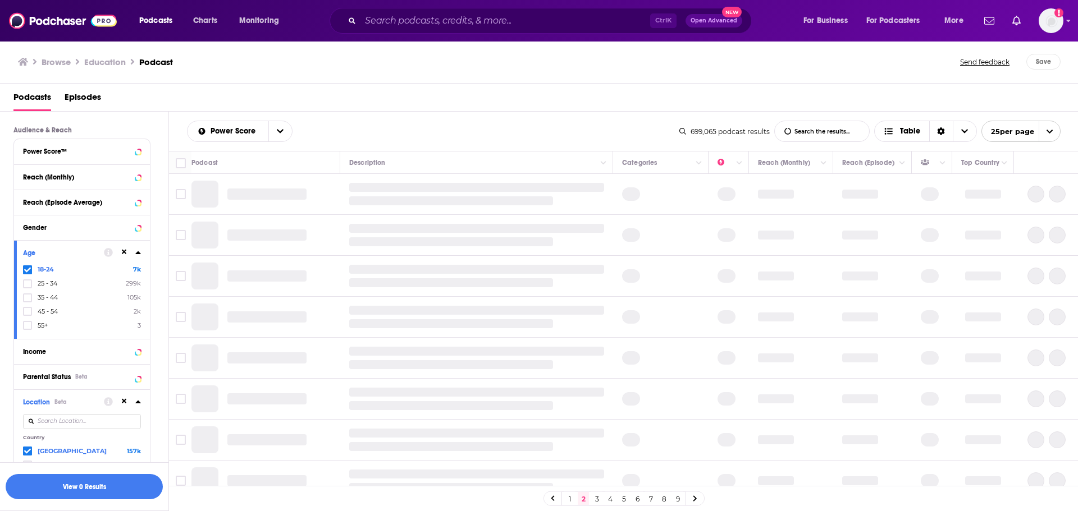
click at [565, 501] on link "1" at bounding box center [569, 498] width 11 height 13
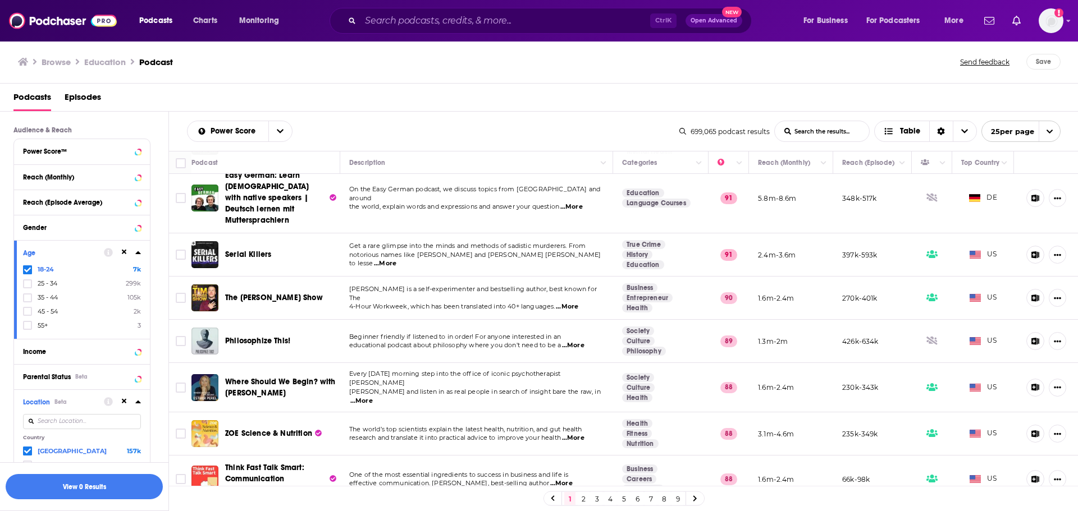
scroll to position [777, 0]
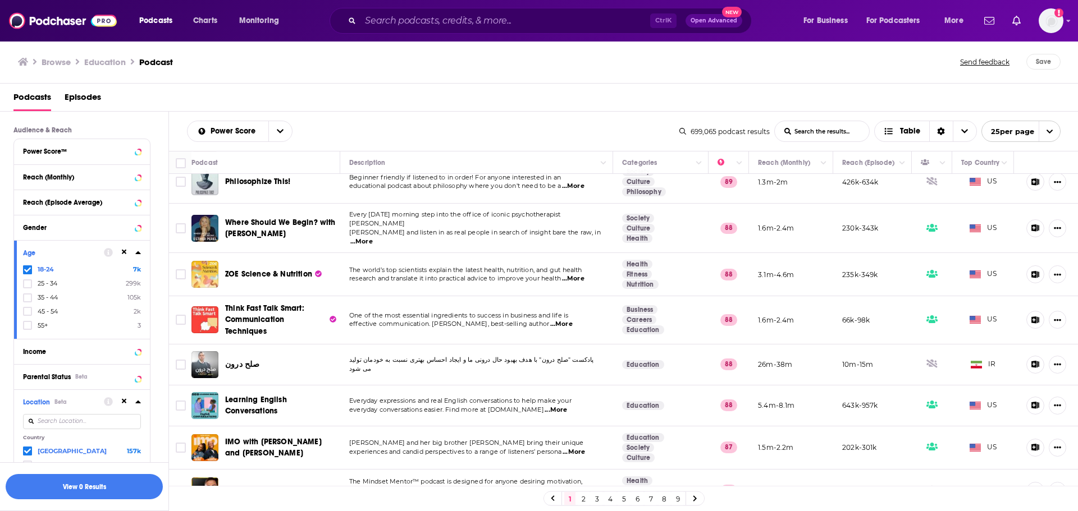
click at [694, 502] on link at bounding box center [695, 498] width 18 height 13
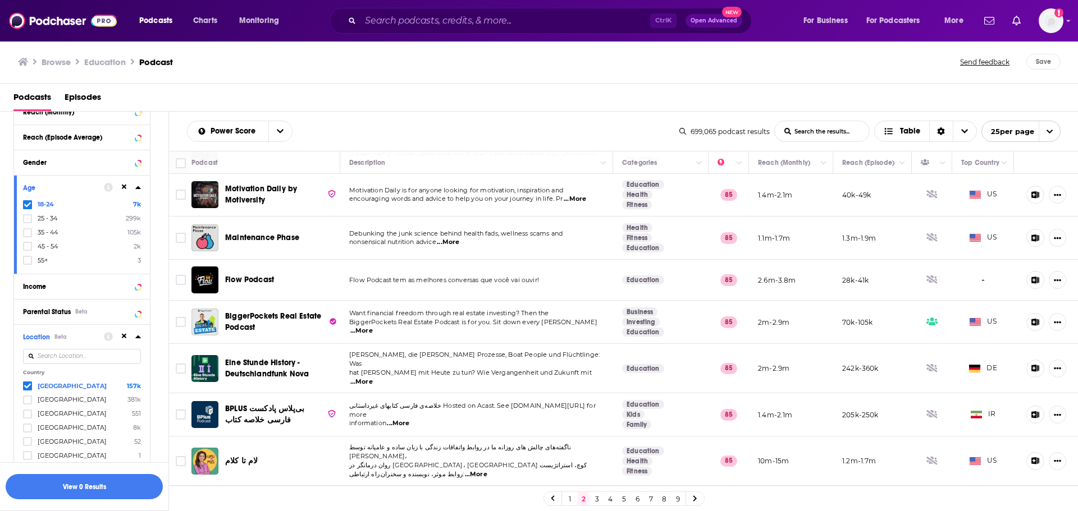
scroll to position [674, 0]
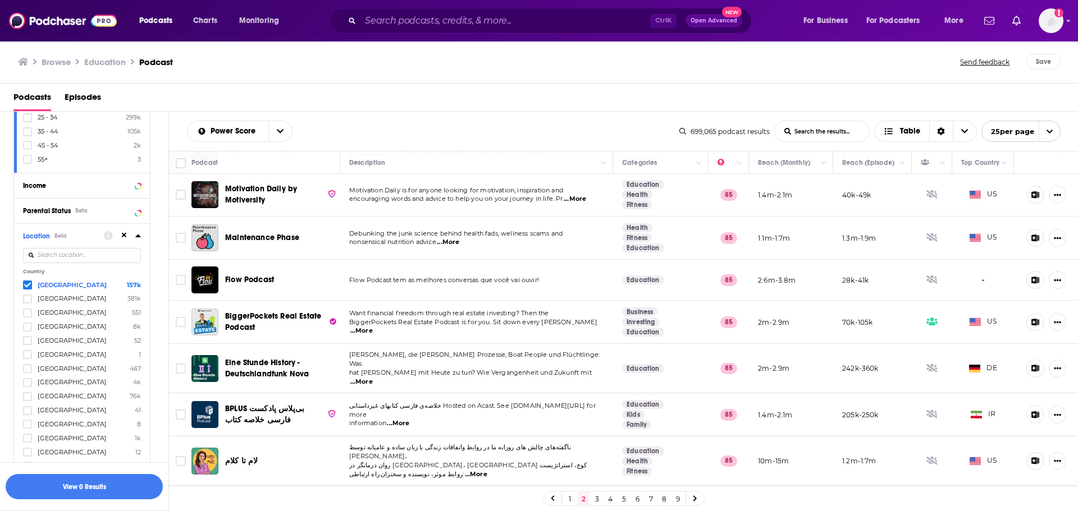
click at [26, 285] on icon at bounding box center [27, 285] width 7 height 7
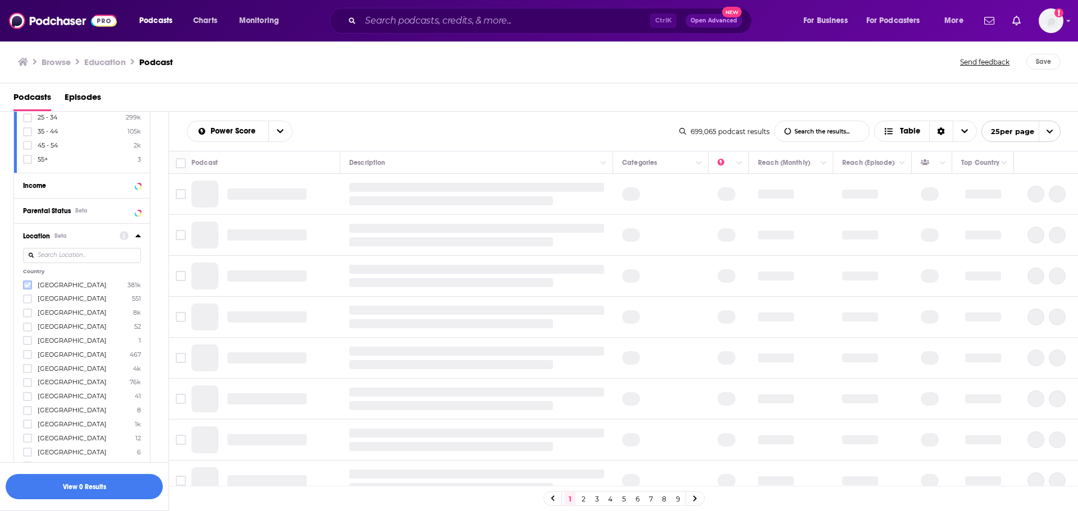
click at [26, 282] on icon at bounding box center [27, 285] width 7 height 7
click at [67, 496] on button "button" at bounding box center [84, 486] width 157 height 25
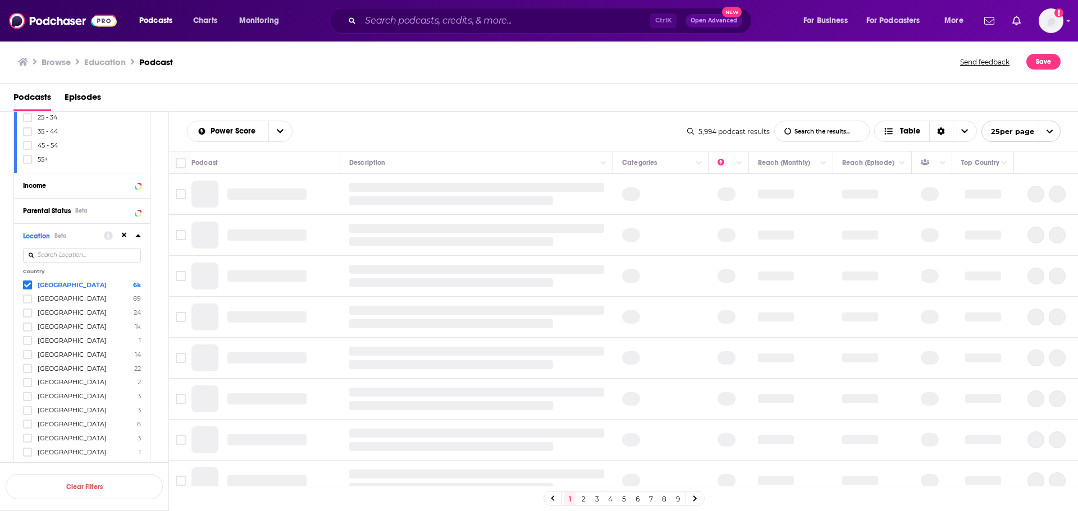
click at [28, 285] on icon at bounding box center [27, 285] width 7 height 5
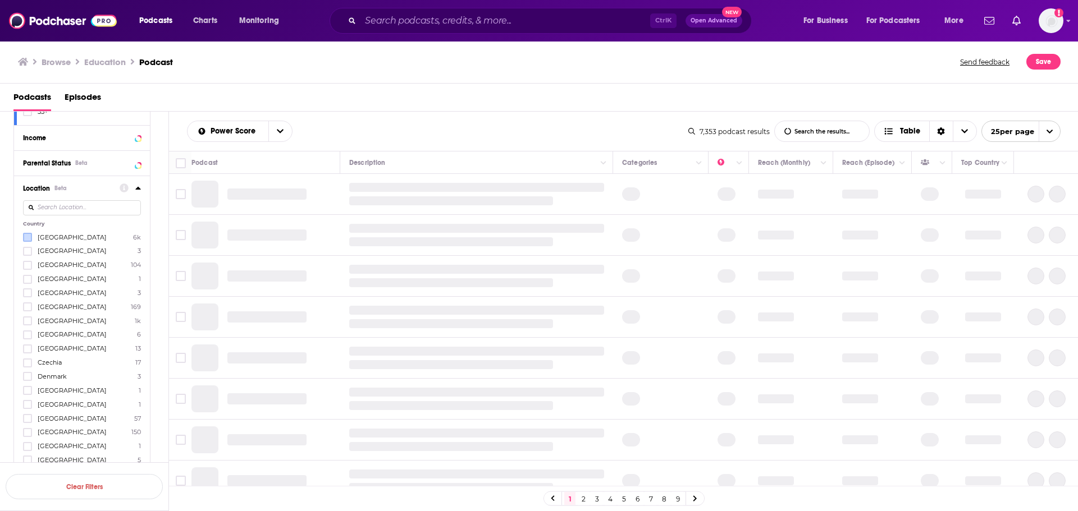
scroll to position [786, 0]
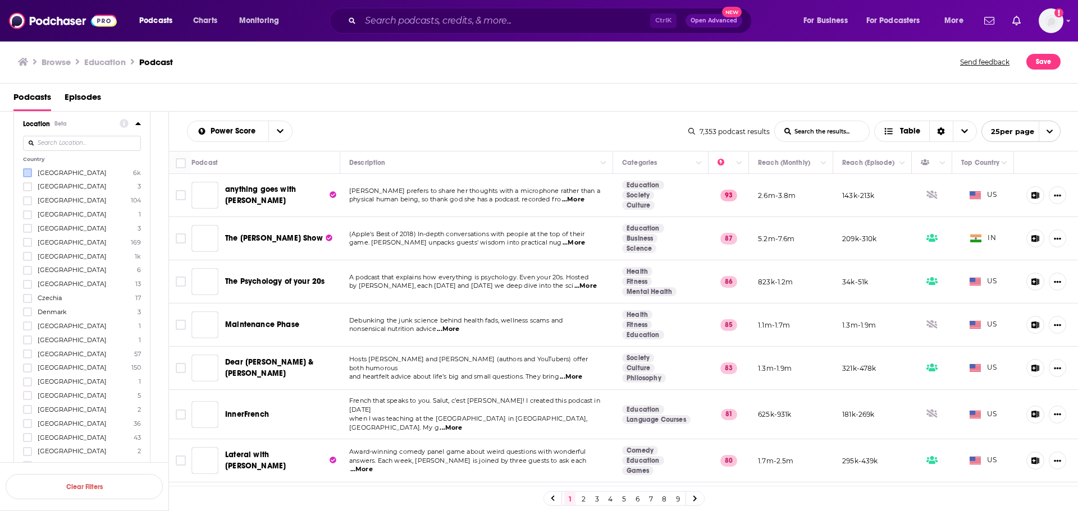
click at [51, 147] on input at bounding box center [82, 143] width 118 height 15
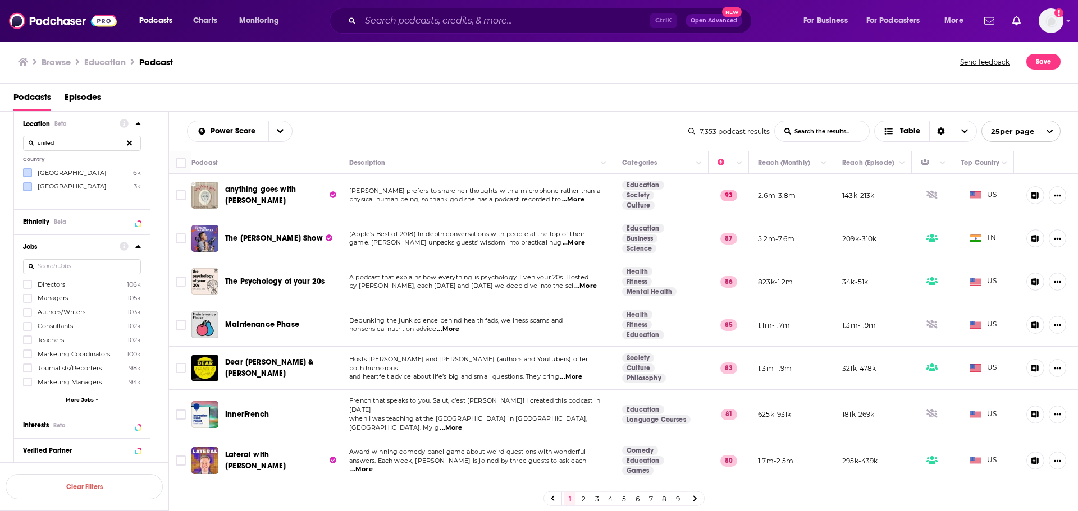
type input "united"
click at [23, 185] on label at bounding box center [27, 186] width 9 height 9
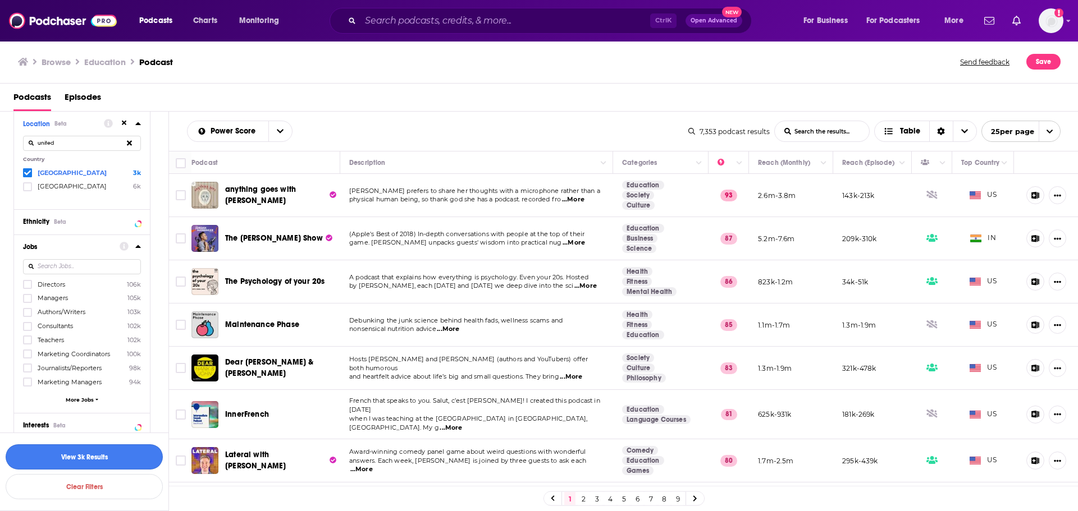
click at [107, 460] on button "View 3k Results" at bounding box center [84, 457] width 157 height 25
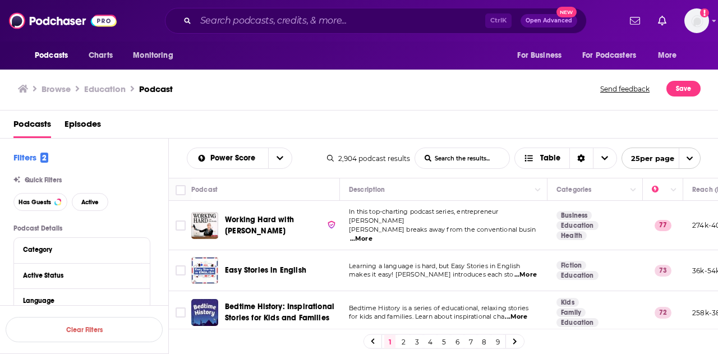
click at [373, 235] on span "...More" at bounding box center [361, 239] width 22 height 9
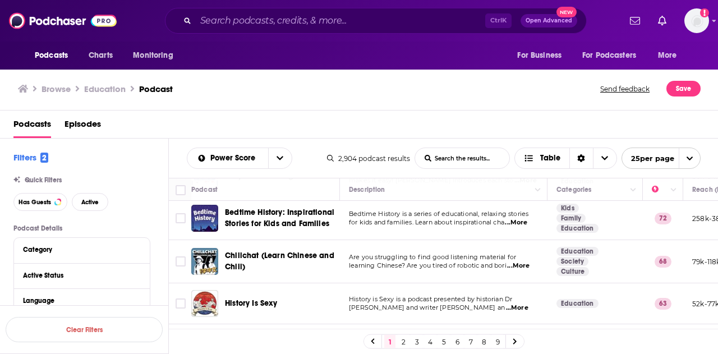
scroll to position [112, 0]
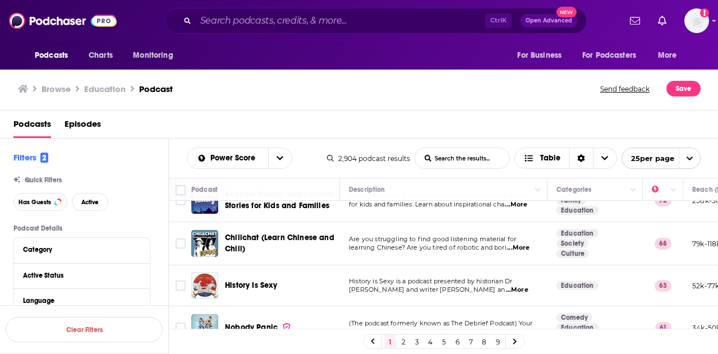
click at [520, 286] on span "...More" at bounding box center [517, 290] width 22 height 9
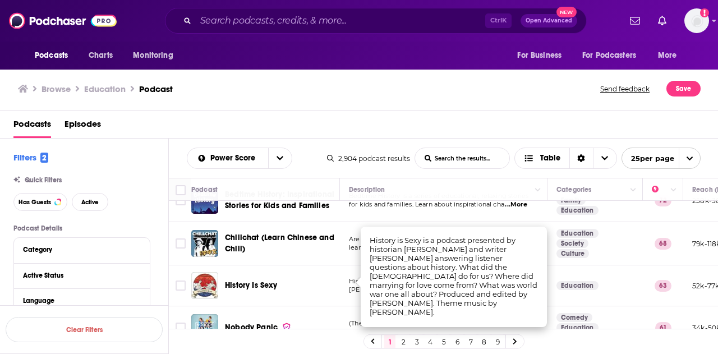
scroll to position [168, 0]
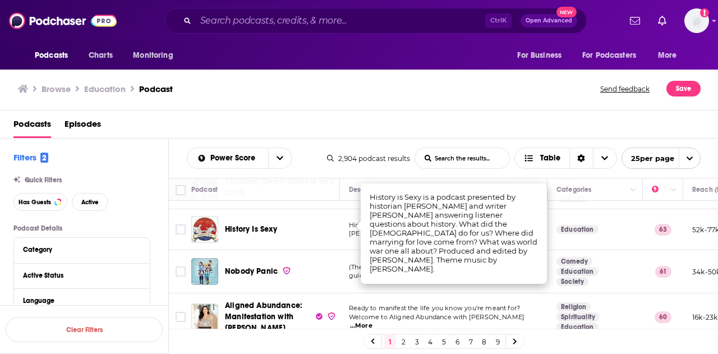
click at [340, 122] on div "Podcasts Episodes" at bounding box center [361, 126] width 697 height 23
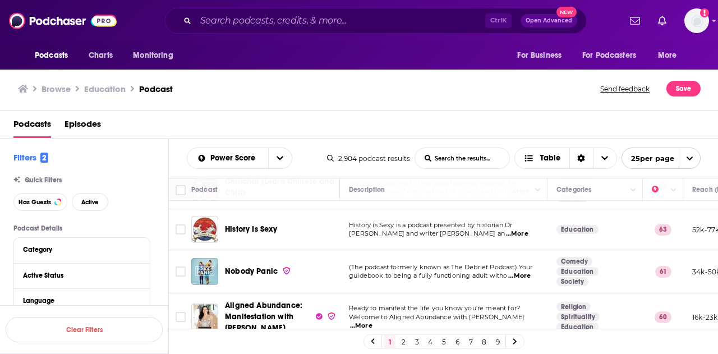
click at [531, 272] on span "...More" at bounding box center [520, 276] width 22 height 9
click at [357, 117] on div "Podcasts Episodes" at bounding box center [361, 126] width 697 height 23
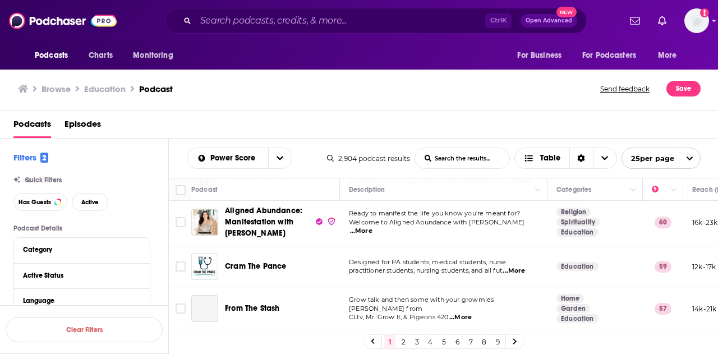
scroll to position [281, 0]
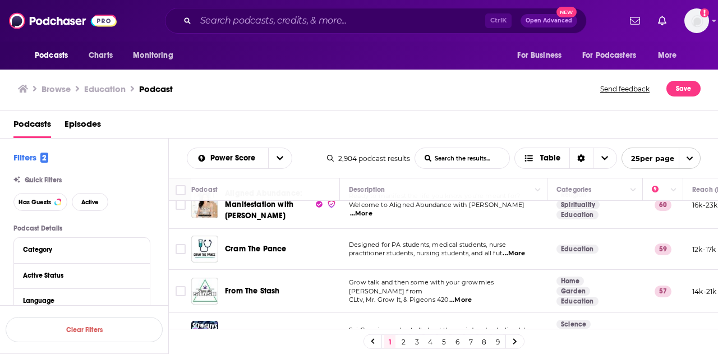
click at [525, 249] on span "...More" at bounding box center [514, 253] width 22 height 9
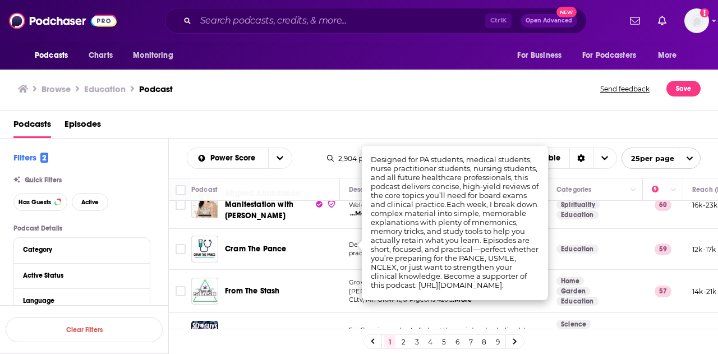
click at [681, 250] on td "59" at bounding box center [663, 249] width 40 height 41
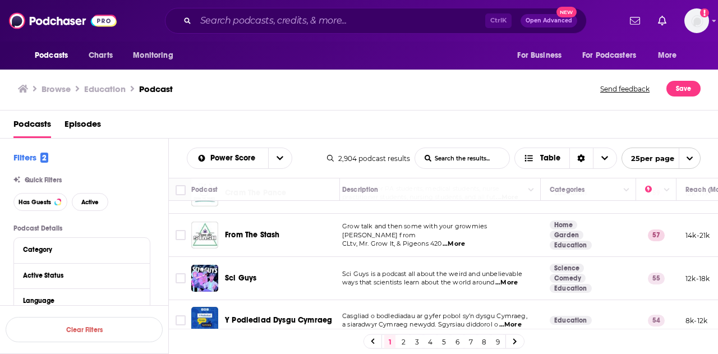
scroll to position [337, 0]
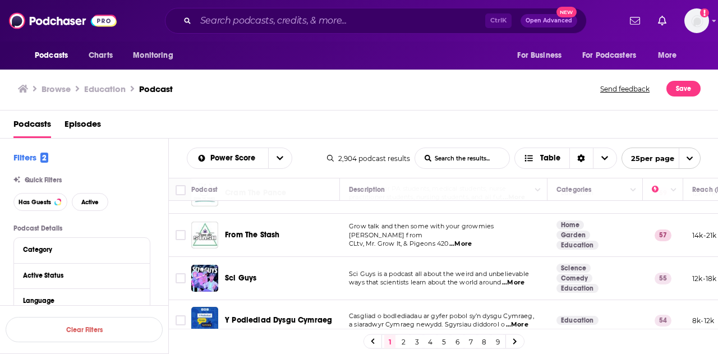
click at [531, 278] on p "ways that scientists learn about the world around ...More" at bounding box center [443, 282] width 189 height 9
click at [519, 278] on span "...More" at bounding box center [513, 282] width 22 height 9
click at [415, 171] on div "Power Score List Search Input Search the results... Table 2,904 podcast results…" at bounding box center [444, 158] width 550 height 39
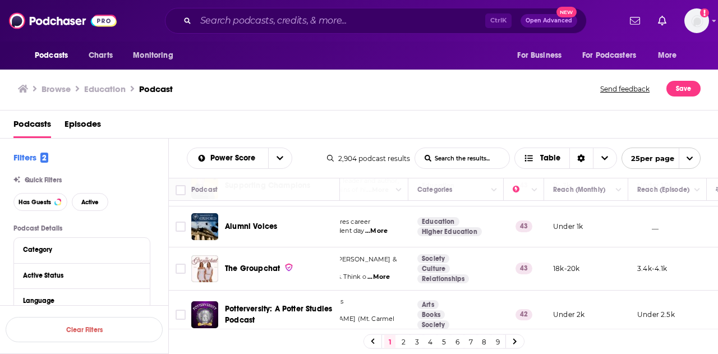
scroll to position [954, 139]
click at [405, 341] on link "2" at bounding box center [403, 341] width 11 height 13
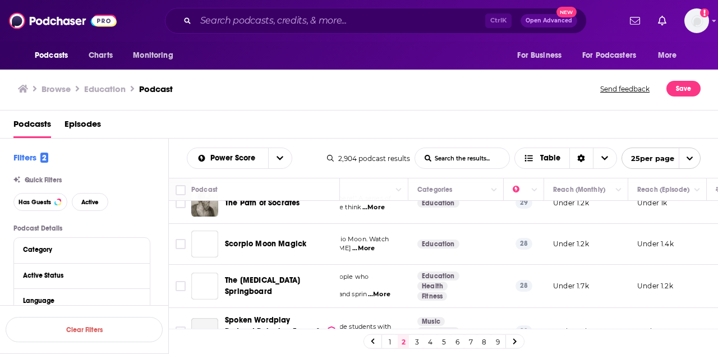
scroll to position [934, 139]
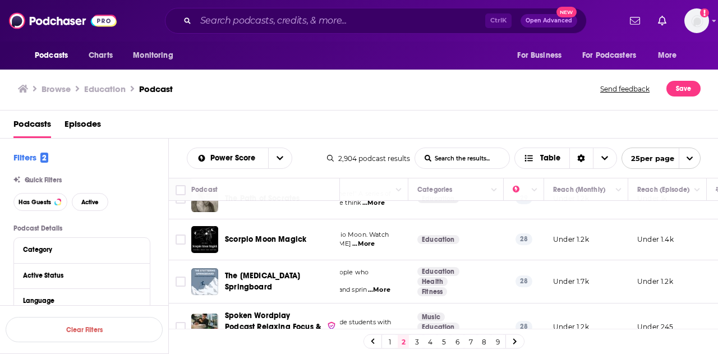
click at [414, 342] on link "3" at bounding box center [416, 341] width 11 height 13
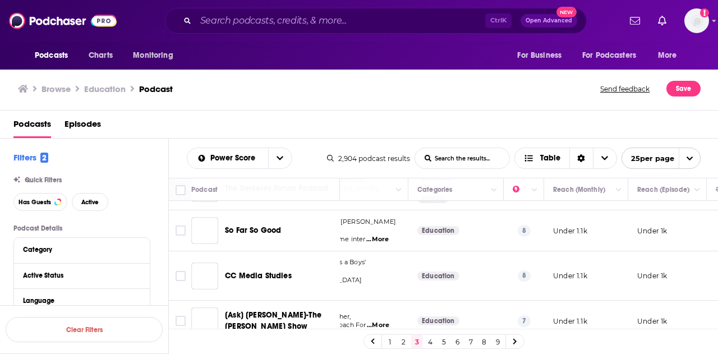
scroll to position [920, 139]
click at [429, 340] on link "4" at bounding box center [430, 341] width 11 height 13
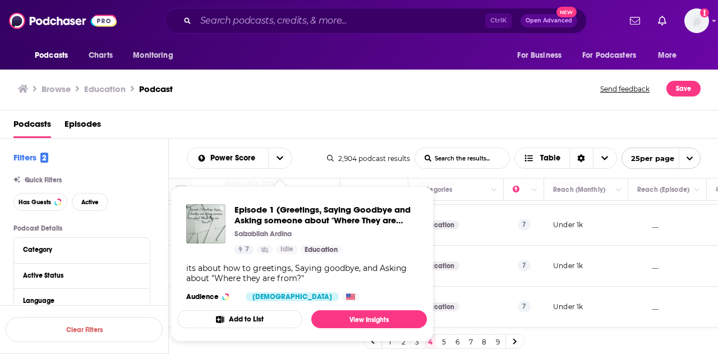
scroll to position [842, 139]
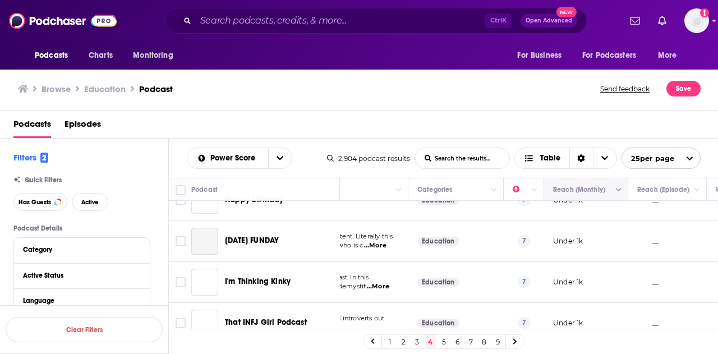
click at [580, 194] on icon "Move" at bounding box center [585, 189] width 13 height 13
click at [621, 194] on button "Column Actions" at bounding box center [618, 190] width 13 height 13
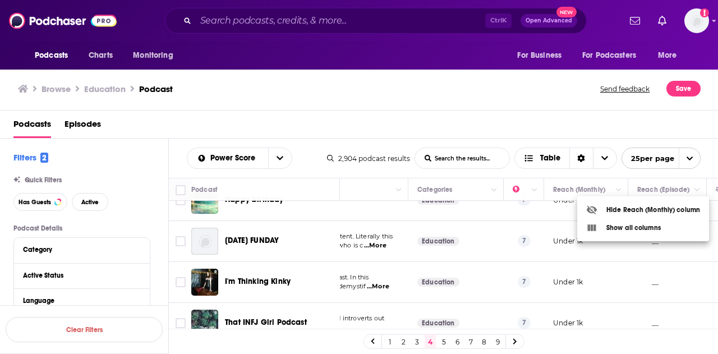
click at [423, 255] on div at bounding box center [359, 177] width 718 height 354
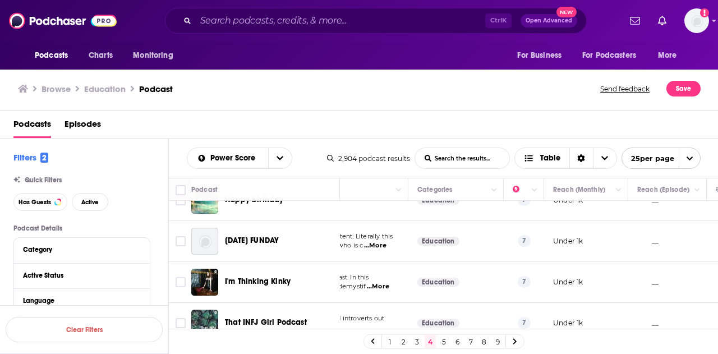
scroll to position [934, 139]
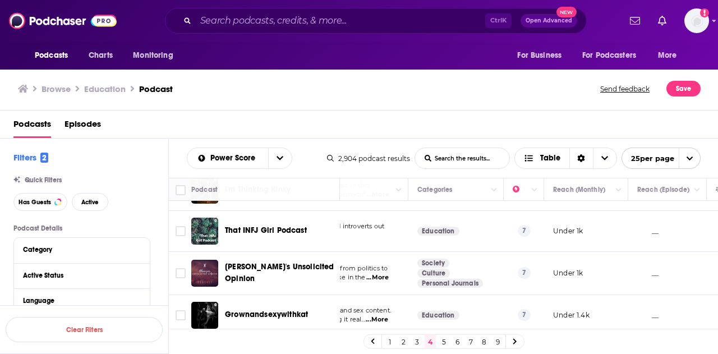
click at [439, 341] on link "5" at bounding box center [443, 341] width 11 height 13
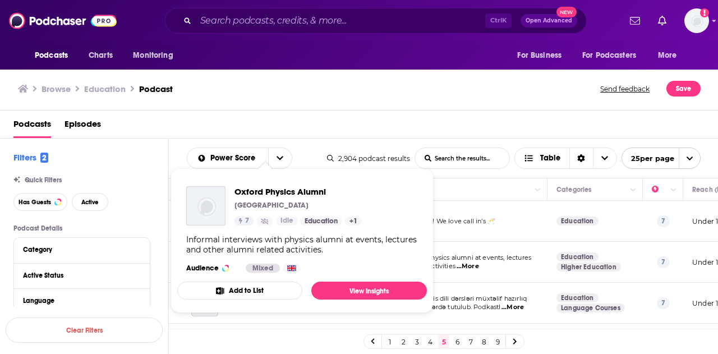
scroll to position [225, 0]
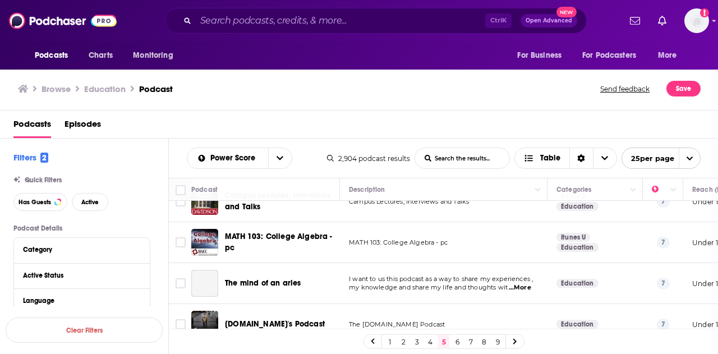
click at [391, 342] on link "1" at bounding box center [389, 341] width 11 height 13
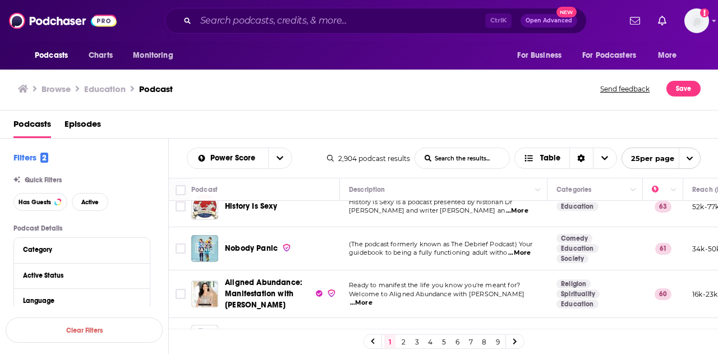
scroll to position [112, 0]
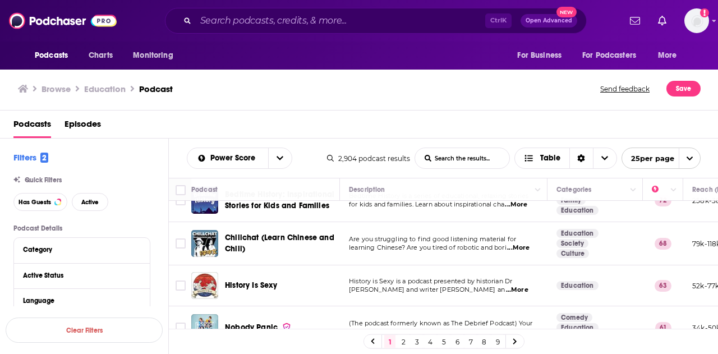
click at [519, 286] on span "...More" at bounding box center [517, 290] width 22 height 9
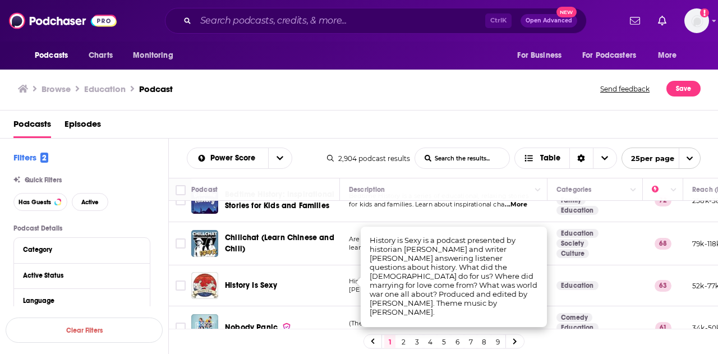
click at [480, 121] on div "Podcasts Episodes" at bounding box center [361, 126] width 697 height 23
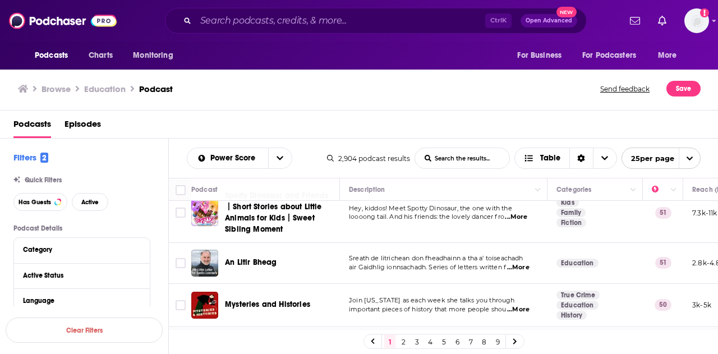
scroll to position [561, 0]
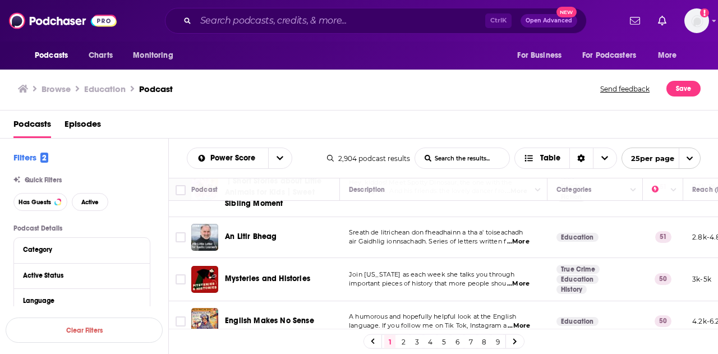
click at [515, 280] on span "...More" at bounding box center [518, 284] width 22 height 9
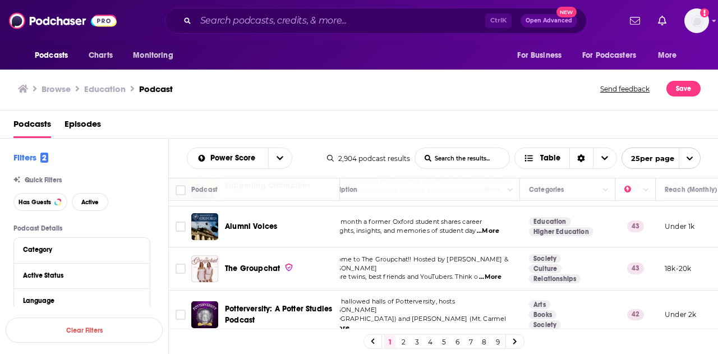
scroll to position [954, 0]
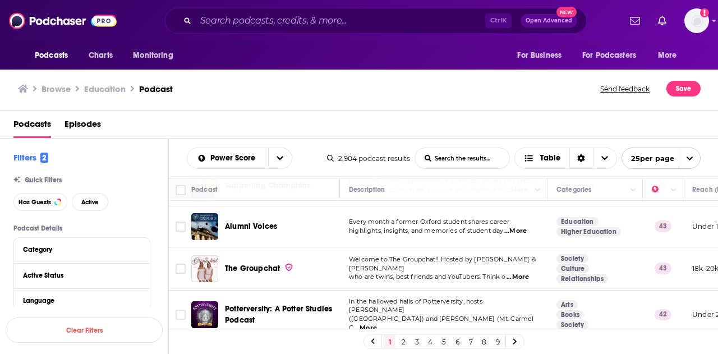
click at [377, 324] on span "...More" at bounding box center [366, 328] width 22 height 9
